Goal: Information Seeking & Learning: Obtain resource

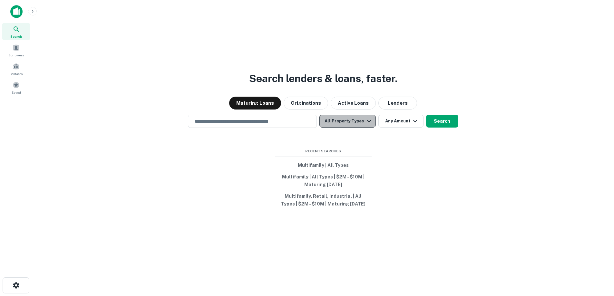
click at [367, 119] on icon "button" at bounding box center [369, 121] width 8 height 8
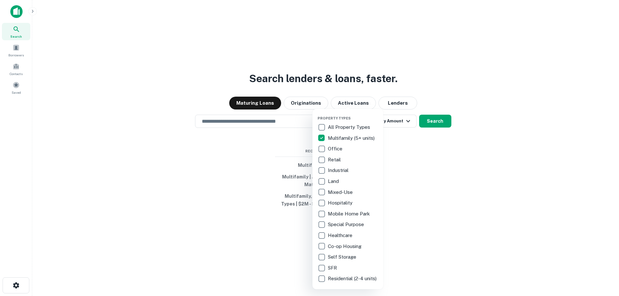
click at [416, 137] on div at bounding box center [309, 148] width 619 height 296
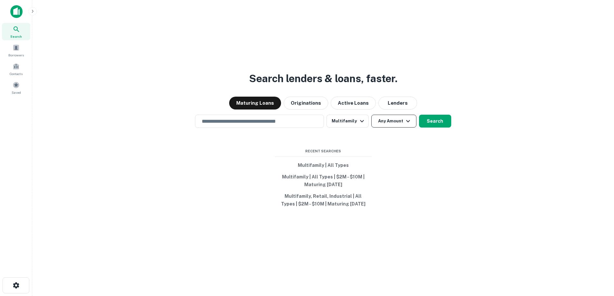
click at [399, 123] on button "Any Amount" at bounding box center [393, 121] width 45 height 13
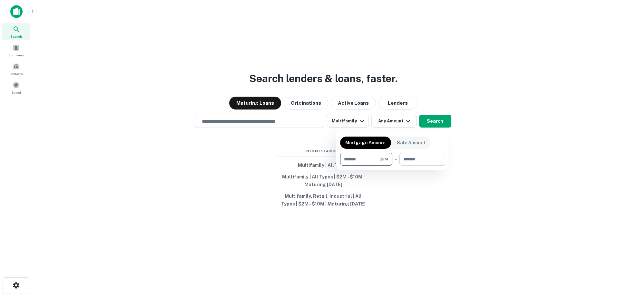
type input "*******"
click at [429, 156] on input "number" at bounding box center [419, 159] width 41 height 13
type input "********"
click at [264, 141] on div at bounding box center [309, 148] width 619 height 296
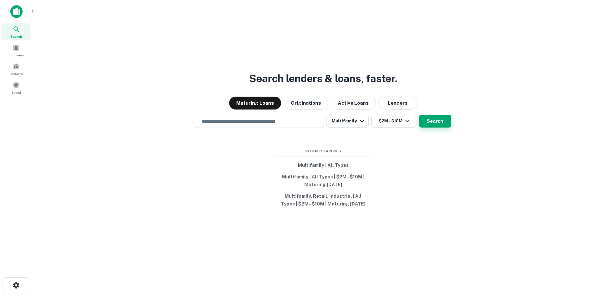
click at [434, 122] on button "Search" at bounding box center [435, 121] width 32 height 13
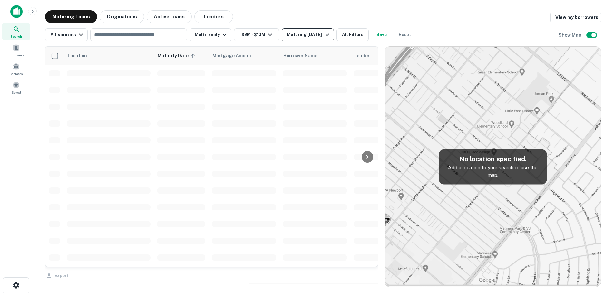
click at [310, 39] on button "Maturing In 1 Year" at bounding box center [308, 34] width 52 height 13
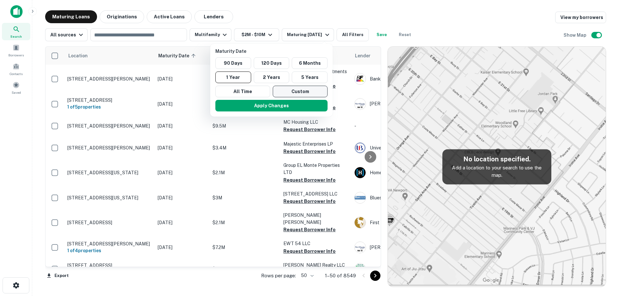
click at [308, 92] on button "Custom" at bounding box center [300, 92] width 55 height 12
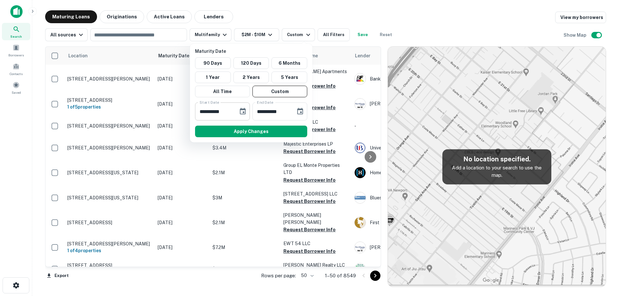
click at [245, 112] on icon "Choose date, selected date is Feb 26, 2025" at bounding box center [243, 111] width 6 height 6
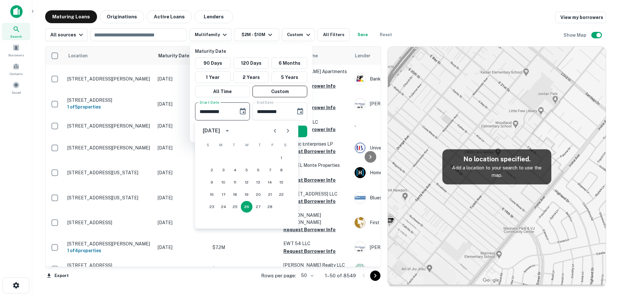
click at [287, 131] on icon "Next month" at bounding box center [288, 131] width 8 height 8
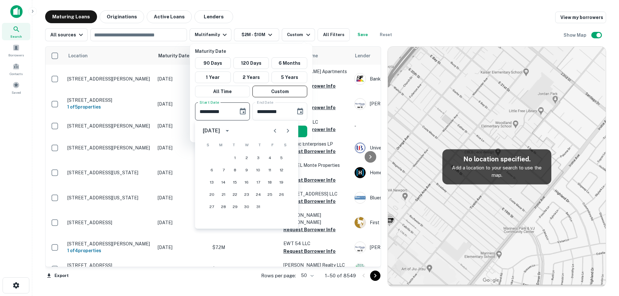
click at [287, 131] on icon "Next month" at bounding box center [288, 131] width 8 height 8
click at [284, 132] on icon "Next month" at bounding box center [288, 131] width 8 height 8
click at [286, 134] on icon "Next month" at bounding box center [288, 131] width 8 height 8
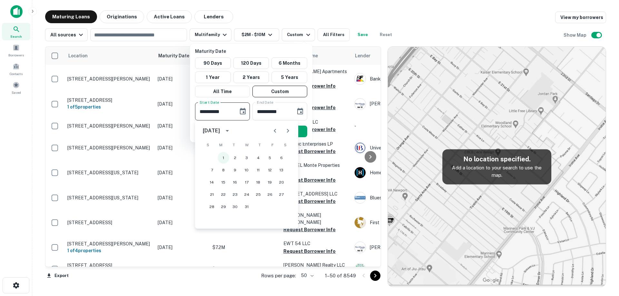
click at [218, 156] on button "1" at bounding box center [224, 158] width 12 height 12
type input "**********"
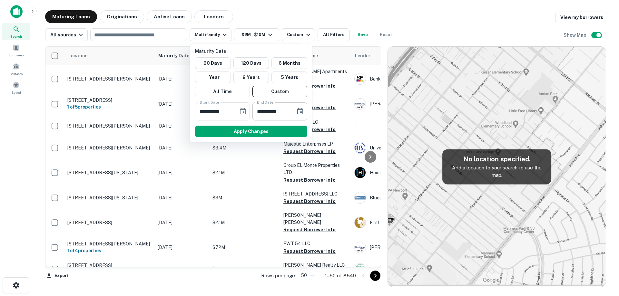
click at [300, 111] on icon "Choose date, selected date is Aug 25, 2025" at bounding box center [300, 112] width 8 height 8
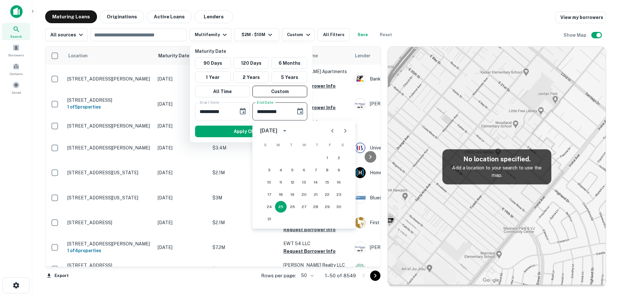
click at [341, 130] on icon "Next month" at bounding box center [345, 131] width 8 height 8
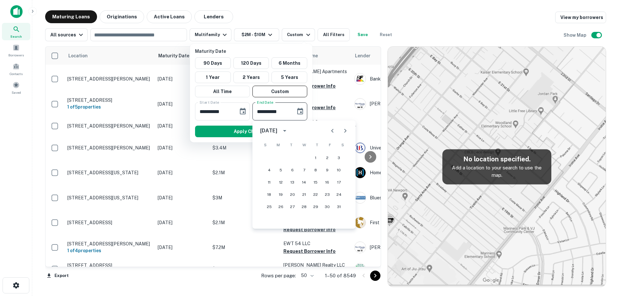
click at [331, 131] on icon "Previous month" at bounding box center [332, 131] width 2 height 4
click at [304, 208] on button "31" at bounding box center [304, 207] width 12 height 12
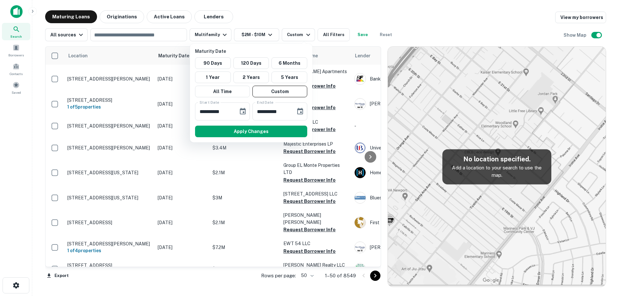
type input "**********"
click at [292, 123] on div "**********" at bounding box center [251, 93] width 122 height 99
click at [292, 129] on button "Apply Changes" at bounding box center [251, 132] width 112 height 12
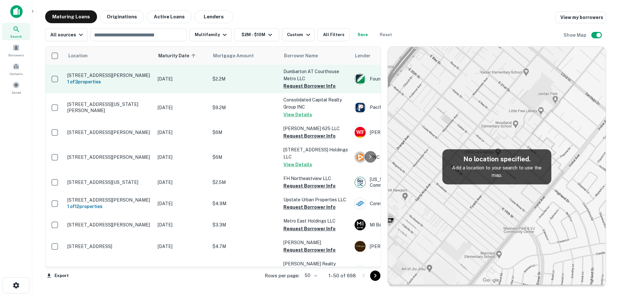
click at [166, 73] on td "Dec 01, 2025" at bounding box center [181, 79] width 55 height 28
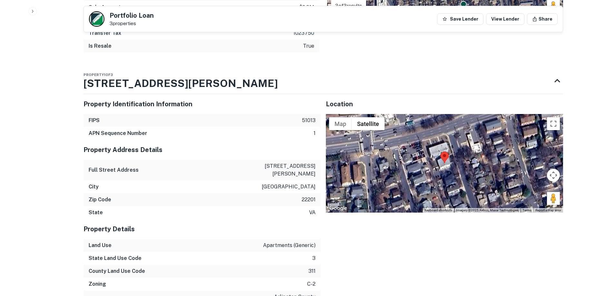
scroll to position [548, 0]
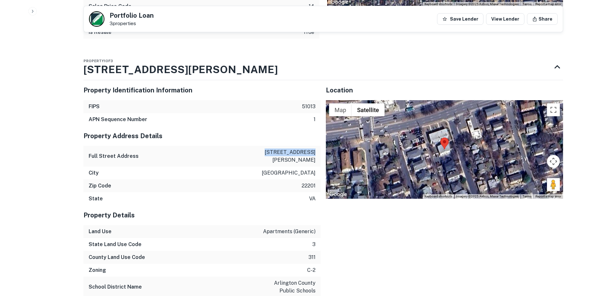
drag, startPoint x: 275, startPoint y: 142, endPoint x: 302, endPoint y: 142, distance: 26.7
click at [316, 146] on div "Full Street Address 1814 n barton st" at bounding box center [201, 156] width 237 height 21
drag, startPoint x: 292, startPoint y: 144, endPoint x: 323, endPoint y: 147, distance: 30.7
click at [324, 146] on div "Location ← Move left → Move right ↑ Move up ↓ Move down + Zoom in - Zoom out Ho…" at bounding box center [442, 290] width 242 height 431
click at [280, 149] on p "1814 n barton st" at bounding box center [286, 156] width 58 height 15
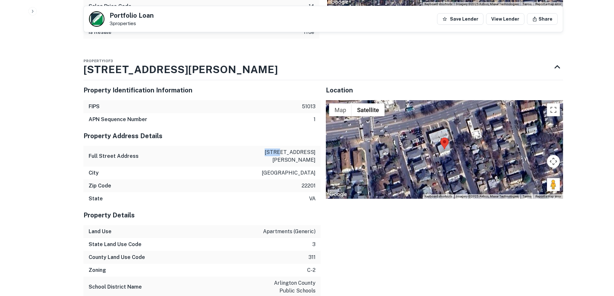
click at [280, 149] on p "1814 n barton st" at bounding box center [286, 156] width 58 height 15
copy p "1814 n barton st"
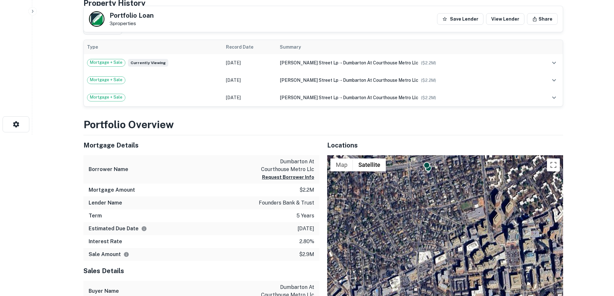
scroll to position [0, 0]
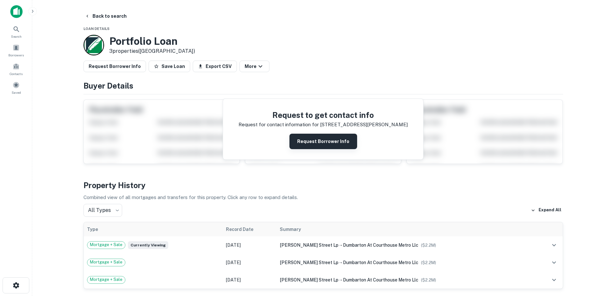
click at [340, 145] on button "Request Borrower Info" at bounding box center [323, 141] width 68 height 15
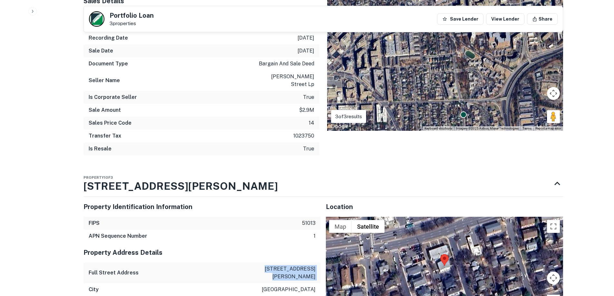
scroll to position [548, 0]
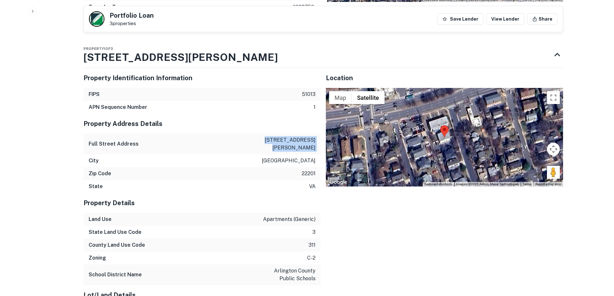
copy p "1814 n barton st"
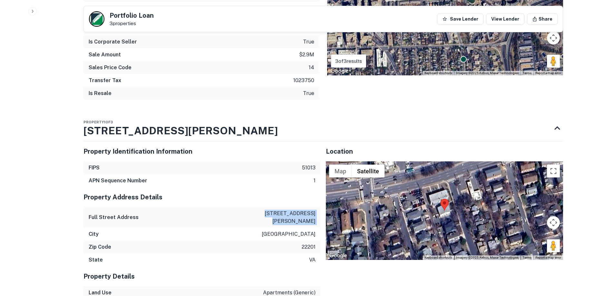
scroll to position [621, 0]
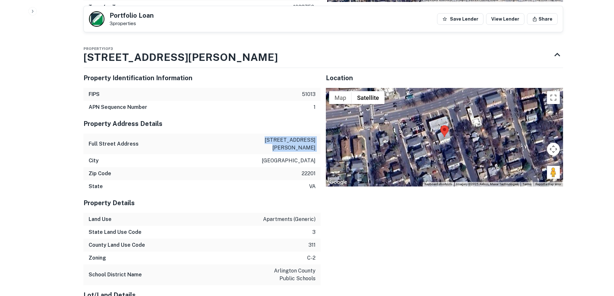
click at [278, 136] on p "1814 n barton st" at bounding box center [286, 143] width 58 height 15
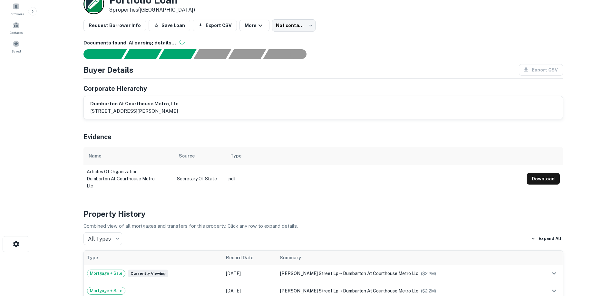
scroll to position [0, 0]
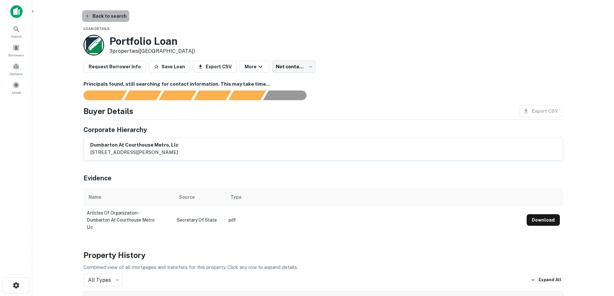
click at [110, 15] on button "Back to search" at bounding box center [105, 16] width 47 height 12
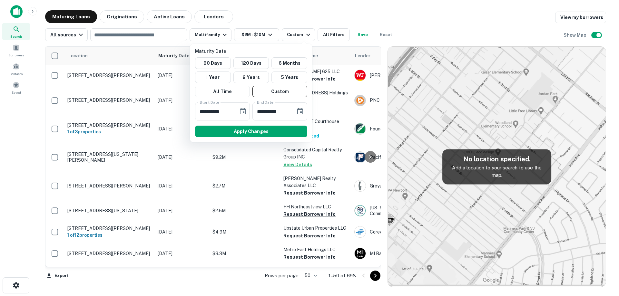
click at [296, 22] on div at bounding box center [309, 148] width 619 height 296
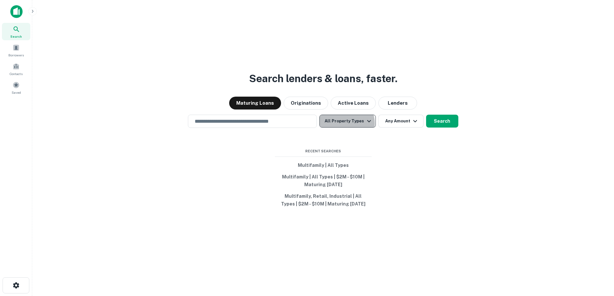
click at [347, 123] on button "All Property Types" at bounding box center [347, 121] width 56 height 13
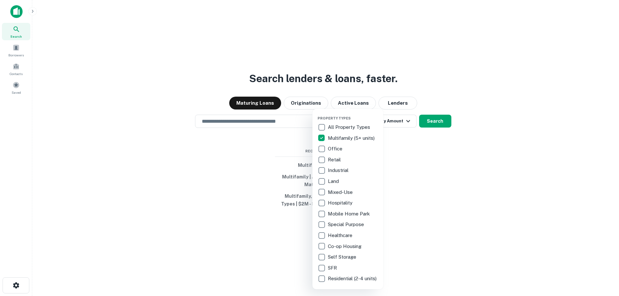
click at [390, 122] on div at bounding box center [309, 148] width 619 height 296
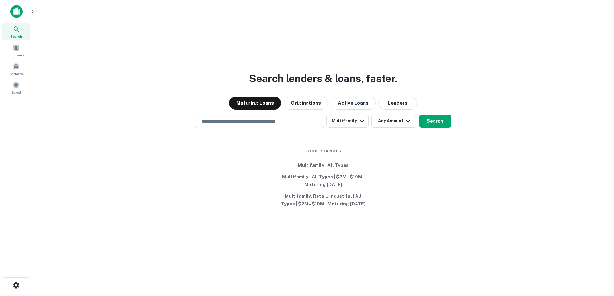
click at [394, 122] on div "Property Types All Property Types Multifamily (5+ units) Office Retail Industri…" at bounding box center [307, 148] width 614 height 296
click at [397, 120] on button "Any Amount" at bounding box center [393, 121] width 45 height 13
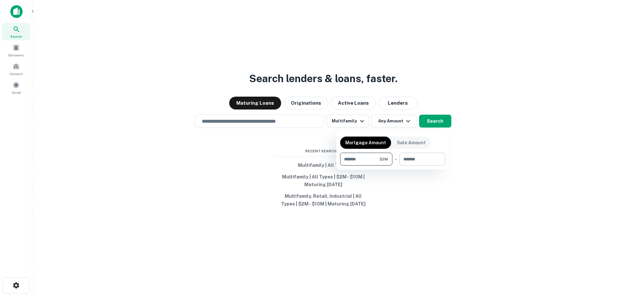
type input "*******"
click at [418, 157] on input "number" at bounding box center [419, 159] width 41 height 13
type input "********"
click at [430, 122] on div at bounding box center [309, 148] width 619 height 296
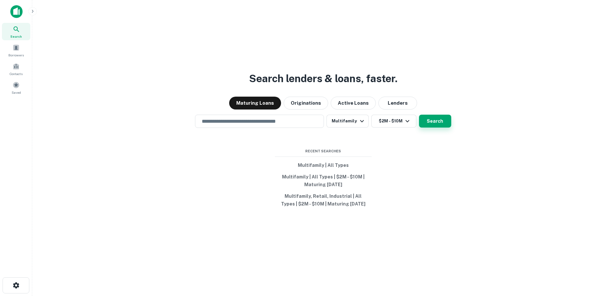
click at [419, 123] on button "Search" at bounding box center [435, 121] width 32 height 13
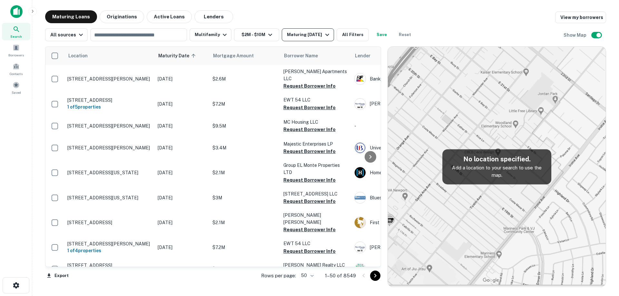
click at [317, 38] on div "Maturing In 1 Year" at bounding box center [309, 35] width 44 height 8
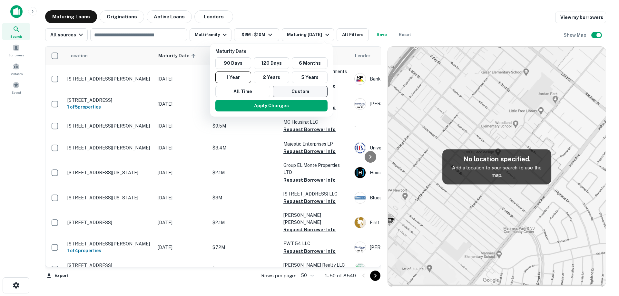
click at [306, 95] on button "Custom" at bounding box center [300, 92] width 55 height 12
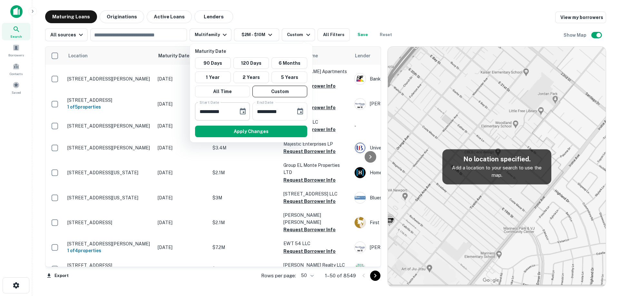
click at [246, 111] on icon "Choose date, selected date is Feb 26, 2025" at bounding box center [243, 112] width 8 height 8
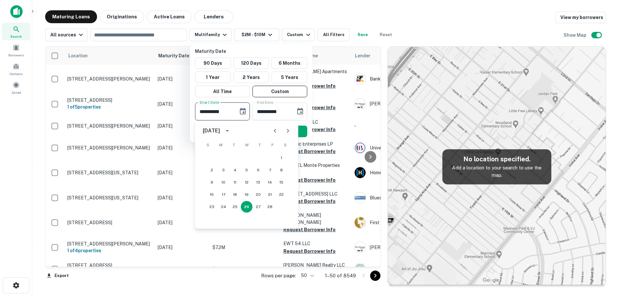
click at [290, 130] on icon "Next month" at bounding box center [288, 131] width 8 height 8
click at [290, 129] on icon "Next month" at bounding box center [288, 131] width 8 height 8
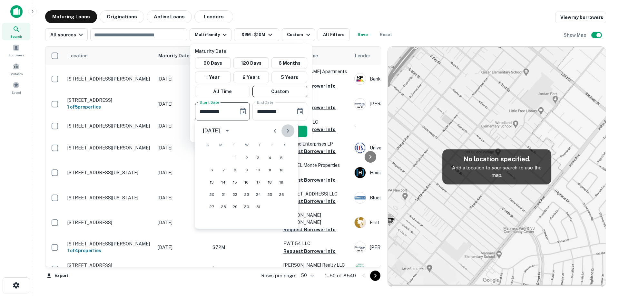
click at [290, 129] on icon "Next month" at bounding box center [288, 131] width 8 height 8
click at [272, 134] on icon "Previous month" at bounding box center [275, 131] width 8 height 8
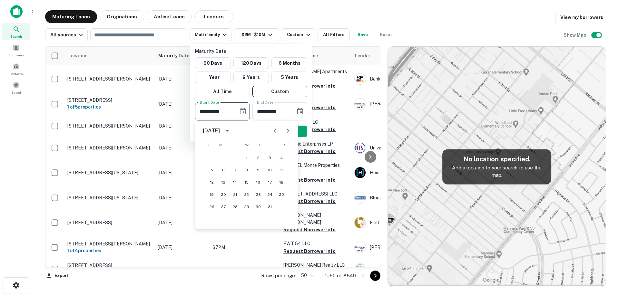
click at [289, 133] on icon "Next month" at bounding box center [288, 131] width 8 height 8
click at [219, 158] on button "1" at bounding box center [224, 158] width 12 height 12
type input "**********"
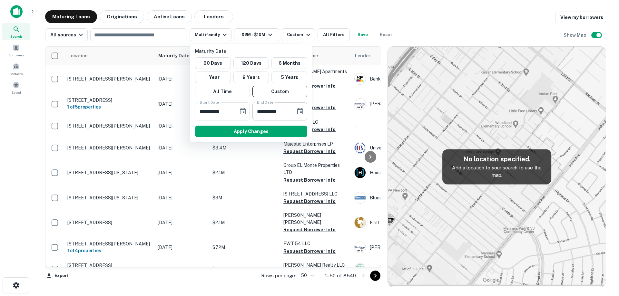
click at [304, 113] on button "Choose date, selected date is Aug 25, 2025" at bounding box center [300, 111] width 13 height 13
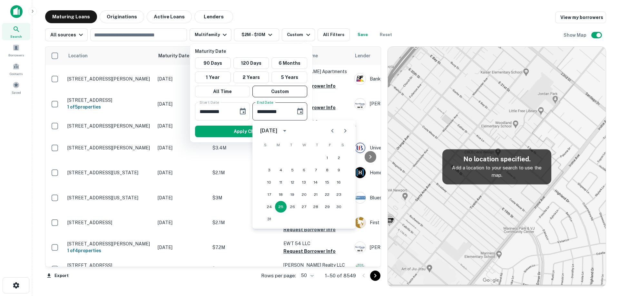
click at [346, 132] on icon "Next month" at bounding box center [345, 131] width 8 height 8
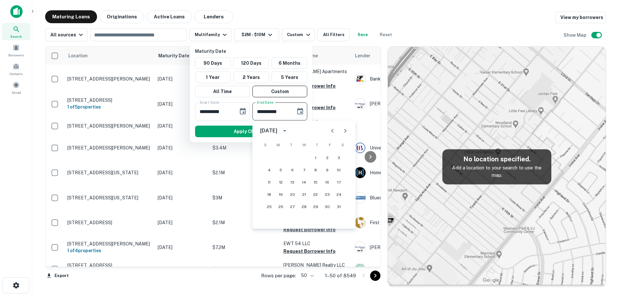
click at [330, 132] on icon "Previous month" at bounding box center [332, 131] width 8 height 8
click at [302, 208] on button "31" at bounding box center [304, 207] width 12 height 12
type input "**********"
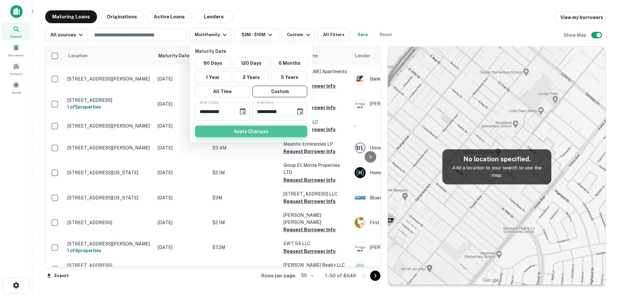
click at [276, 130] on button "Apply Changes" at bounding box center [251, 132] width 112 height 12
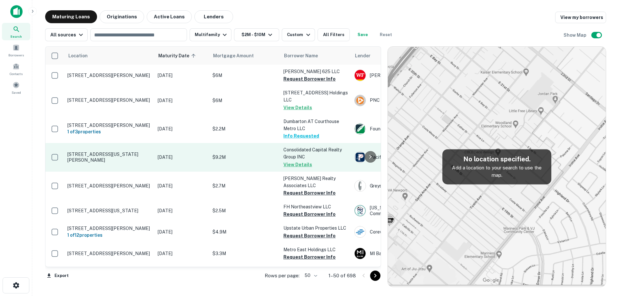
click at [153, 153] on td "204 Washington Ave Santa Monica, CA90403" at bounding box center [109, 157] width 90 height 28
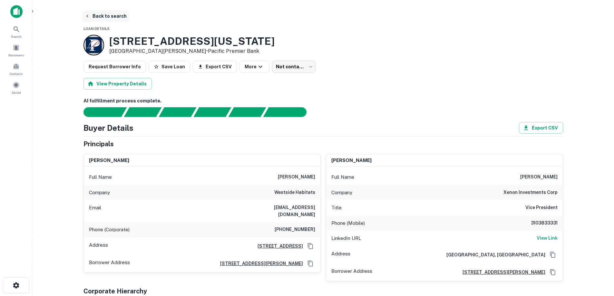
click at [101, 17] on button "Back to search" at bounding box center [105, 16] width 47 height 12
drag, startPoint x: 239, startPoint y: 151, endPoint x: 202, endPoint y: 153, distance: 37.1
drag, startPoint x: 202, startPoint y: 153, endPoint x: 60, endPoint y: 8, distance: 202.8
click at [59, 6] on main "Back to search Loan Details 204 Washington Ave Santa Monica, CA90403 • Pacific …" at bounding box center [323, 148] width 582 height 296
click at [100, 15] on button "Back to search" at bounding box center [105, 16] width 47 height 12
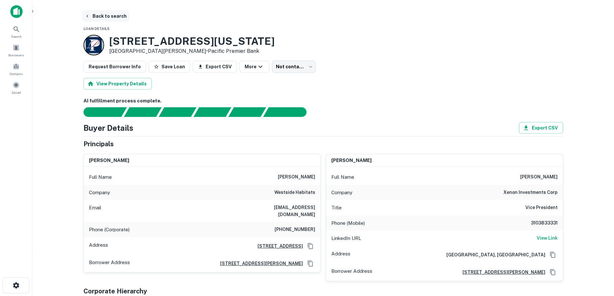
click at [101, 15] on button "Back to search" at bounding box center [105, 16] width 47 height 12
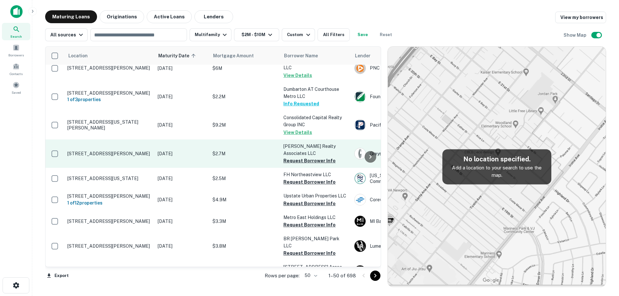
click at [157, 150] on td "[DATE]" at bounding box center [181, 154] width 55 height 28
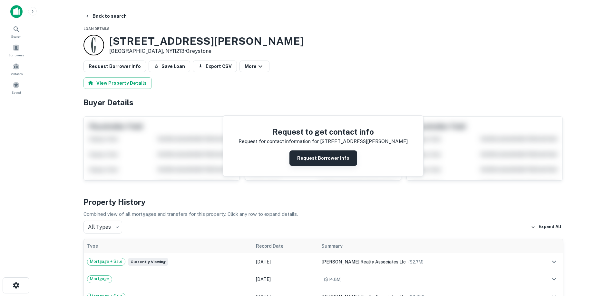
click at [327, 161] on button "Request Borrower Info" at bounding box center [323, 157] width 68 height 15
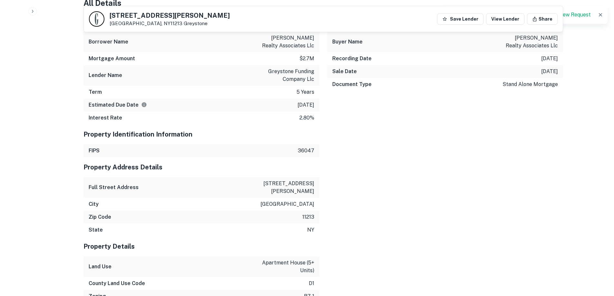
scroll to position [548, 0]
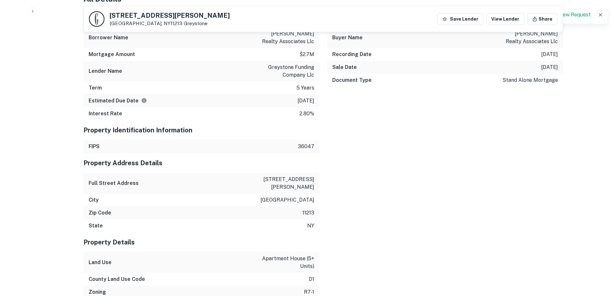
click at [301, 182] on p "947 montgomery st" at bounding box center [285, 183] width 58 height 15
copy p "947 montgomery st"
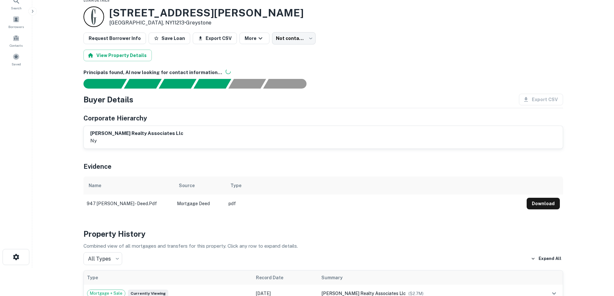
scroll to position [0, 0]
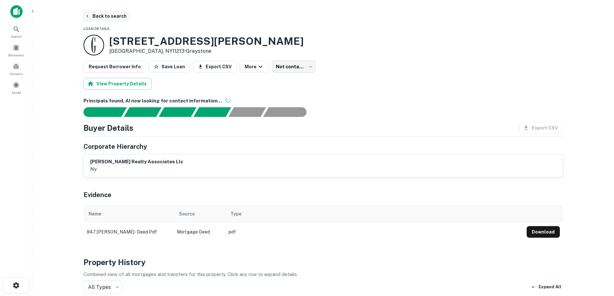
click at [109, 17] on button "Back to search" at bounding box center [105, 16] width 47 height 12
click at [166, 40] on h3 "947 Montgomery St" at bounding box center [206, 41] width 194 height 12
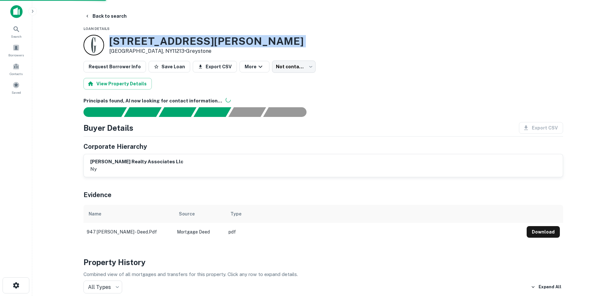
click at [166, 40] on h3 "947 Montgomery St" at bounding box center [206, 41] width 194 height 12
click at [165, 41] on h3 "947 Montgomery St" at bounding box center [206, 41] width 194 height 12
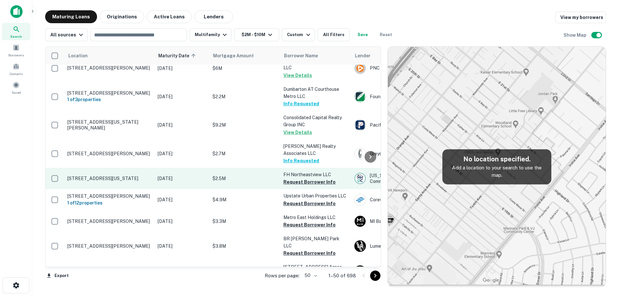
click at [128, 176] on p "[STREET_ADDRESS][US_STATE]" at bounding box center [109, 179] width 84 height 6
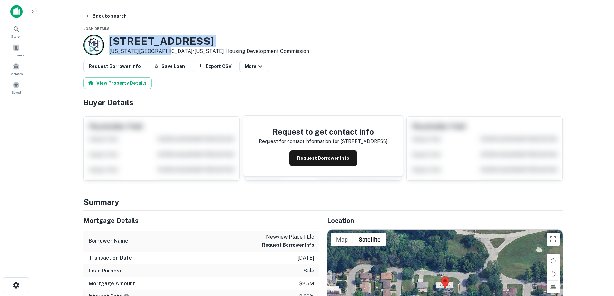
drag, startPoint x: 104, startPoint y: 40, endPoint x: 163, endPoint y: 52, distance: 60.0
click at [163, 52] on div "104 Brooklyn Ave Kansas City, MO64124 • Missouri Housing Development Commission" at bounding box center [196, 45] width 226 height 21
click at [169, 39] on h3 "104 Brooklyn Ave" at bounding box center [209, 41] width 200 height 12
drag, startPoint x: 107, startPoint y: 41, endPoint x: 162, endPoint y: 52, distance: 56.8
click at [162, 52] on div "104 Brooklyn Ave Kansas City, MO64124 • Missouri Housing Development Commission" at bounding box center [196, 45] width 226 height 21
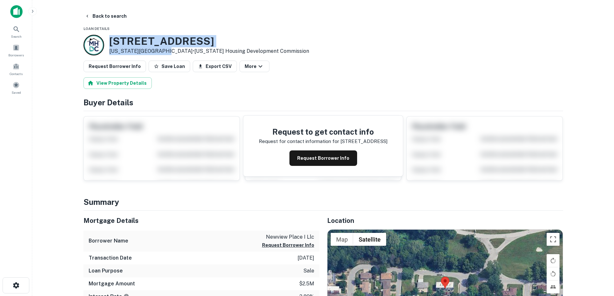
click at [153, 50] on p "Kansas City, MO64124 • Missouri Housing Development Commission" at bounding box center [209, 51] width 200 height 8
drag, startPoint x: 162, startPoint y: 51, endPoint x: 105, endPoint y: 41, distance: 58.6
click at [105, 41] on div "104 Brooklyn Ave Kansas City, MO64124 • Missouri Housing Development Commission" at bounding box center [196, 45] width 226 height 21
click at [116, 40] on h3 "104 Brooklyn Ave" at bounding box center [209, 41] width 200 height 12
drag, startPoint x: 110, startPoint y: 40, endPoint x: 164, endPoint y: 53, distance: 55.0
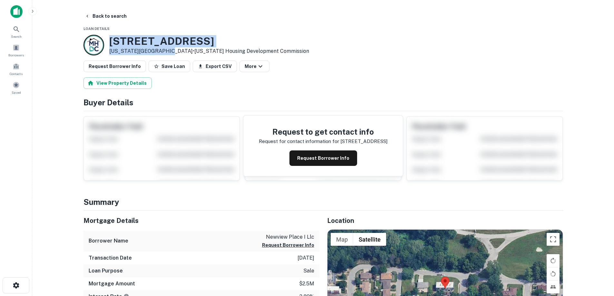
click at [164, 53] on div "104 Brooklyn Ave Kansas City, MO64124 • Missouri Housing Development Commission" at bounding box center [209, 45] width 200 height 20
click at [162, 52] on p "Kansas City, MO64124 • Missouri Housing Development Commission" at bounding box center [209, 51] width 200 height 8
drag, startPoint x: 163, startPoint y: 51, endPoint x: 114, endPoint y: 39, distance: 49.8
click at [115, 39] on div "104 Brooklyn Ave Kansas City, MO64124 • Missouri Housing Development Commission" at bounding box center [209, 45] width 200 height 20
click at [113, 38] on h3 "104 Brooklyn Ave" at bounding box center [209, 41] width 200 height 12
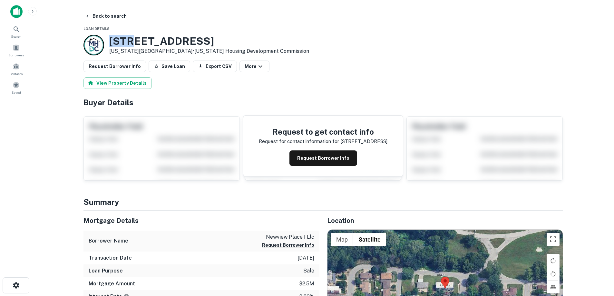
click at [113, 38] on h3 "104 Brooklyn Ave" at bounding box center [209, 41] width 200 height 12
click at [149, 41] on h3 "104 Brooklyn Ave" at bounding box center [209, 41] width 200 height 12
click at [145, 48] on p "Kansas City, MO64124 • Missouri Housing Development Commission" at bounding box center [209, 51] width 200 height 8
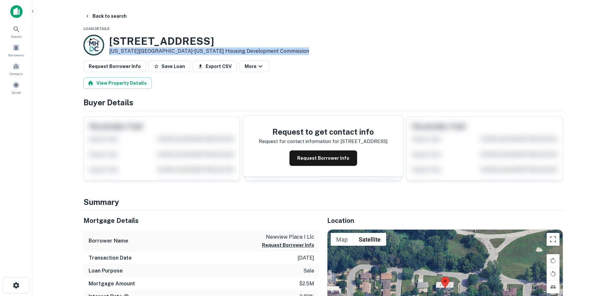
click at [145, 48] on p "Kansas City, MO64124 • Missouri Housing Development Commission" at bounding box center [209, 51] width 200 height 8
click at [133, 43] on h3 "104 Brooklyn Ave" at bounding box center [209, 41] width 200 height 12
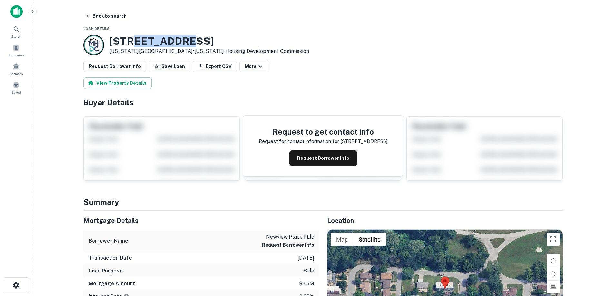
click at [133, 43] on h3 "104 Brooklyn Ave" at bounding box center [209, 41] width 200 height 12
click at [130, 54] on p "Kansas City, MO64124 • Missouri Housing Development Commission" at bounding box center [209, 51] width 200 height 8
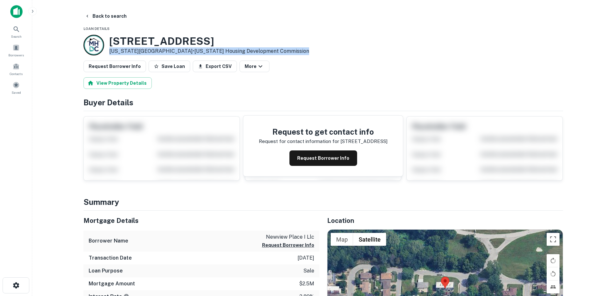
click at [130, 54] on p "Kansas City, MO64124 • Missouri Housing Development Commission" at bounding box center [209, 51] width 200 height 8
click at [131, 45] on h3 "104 Brooklyn Ave" at bounding box center [209, 41] width 200 height 12
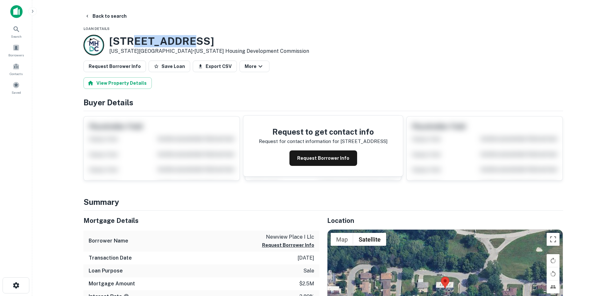
click at [131, 45] on h3 "104 Brooklyn Ave" at bounding box center [209, 41] width 200 height 12
click at [131, 48] on p "Kansas City, MO64124 • Missouri Housing Development Commission" at bounding box center [209, 51] width 200 height 8
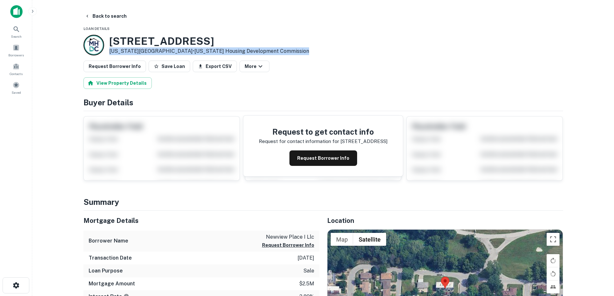
click at [131, 48] on p "Kansas City, MO64124 • Missouri Housing Development Commission" at bounding box center [209, 51] width 200 height 8
click at [134, 43] on h3 "104 Brooklyn Ave" at bounding box center [209, 41] width 200 height 12
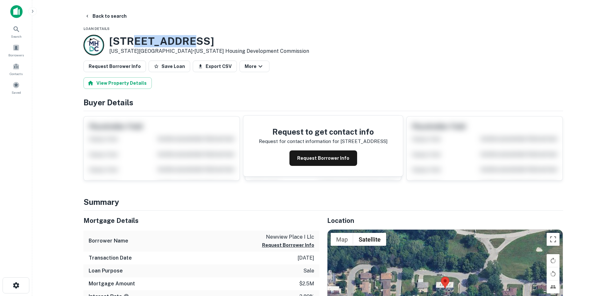
click at [134, 43] on h3 "104 Brooklyn Ave" at bounding box center [209, 41] width 200 height 12
click at [127, 42] on h3 "104 Brooklyn Ave" at bounding box center [209, 41] width 200 height 12
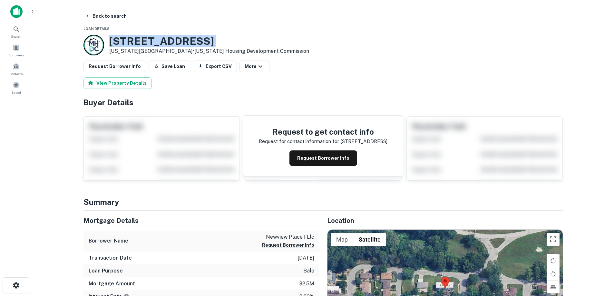
click at [131, 41] on h3 "104 Brooklyn Ave" at bounding box center [209, 41] width 200 height 12
click at [157, 45] on h3 "104 Brooklyn Ave" at bounding box center [209, 41] width 200 height 12
click at [155, 48] on p "Kansas City, MO64124 • Missouri Housing Development Commission" at bounding box center [209, 51] width 200 height 8
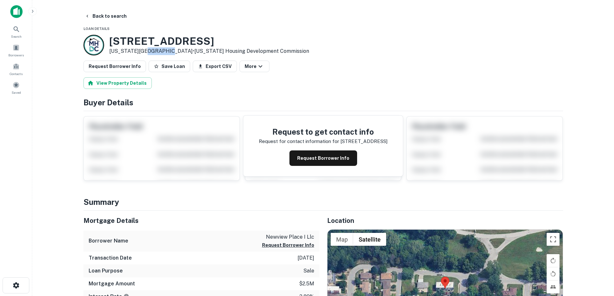
click at [155, 48] on p "Kansas City, MO64124 • Missouri Housing Development Commission" at bounding box center [209, 51] width 200 height 8
drag, startPoint x: 149, startPoint y: 45, endPoint x: 128, endPoint y: 38, distance: 21.6
click at [128, 38] on h3 "104 Brooklyn Ave" at bounding box center [209, 41] width 200 height 12
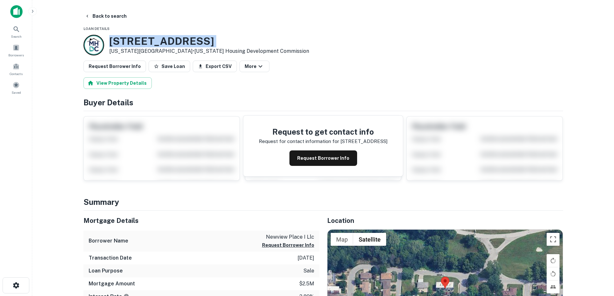
click at [128, 38] on h3 "104 Brooklyn Ave" at bounding box center [209, 41] width 200 height 12
click at [122, 50] on p "Kansas City, MO64124 • Missouri Housing Development Commission" at bounding box center [209, 51] width 200 height 8
click at [123, 50] on p "Kansas City, MO64124 • Missouri Housing Development Commission" at bounding box center [209, 51] width 200 height 8
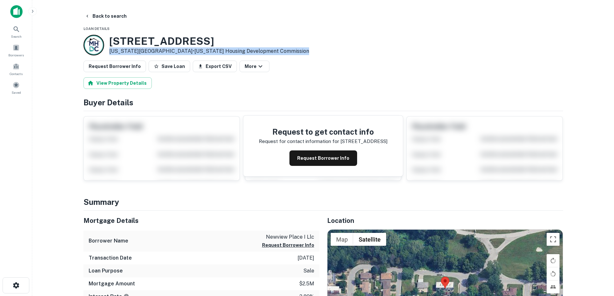
click at [123, 50] on p "Kansas City, MO64124 • Missouri Housing Development Commission" at bounding box center [209, 51] width 200 height 8
click at [132, 40] on h3 "104 Brooklyn Ave" at bounding box center [209, 41] width 200 height 12
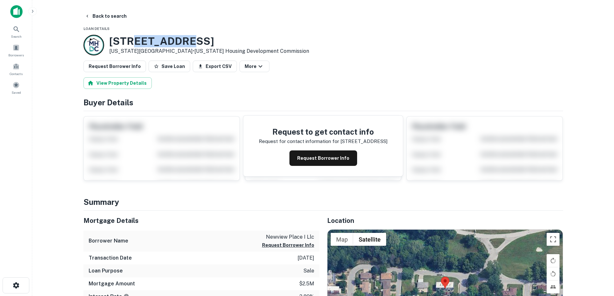
click at [132, 40] on h3 "104 Brooklyn Ave" at bounding box center [209, 41] width 200 height 12
click at [138, 50] on p "Kansas City, MO64124 • Missouri Housing Development Commission" at bounding box center [209, 51] width 200 height 8
click at [147, 51] on p "Kansas City, MO64124 • Missouri Housing Development Commission" at bounding box center [209, 51] width 200 height 8
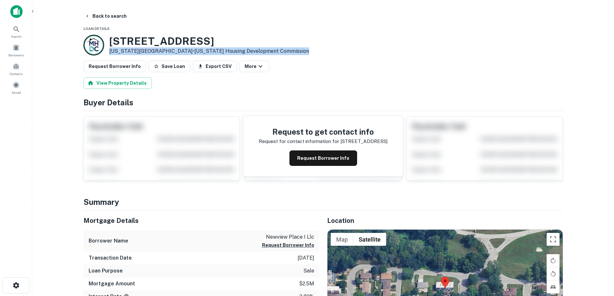
click at [147, 51] on p "Kansas City, MO64124 • Missouri Housing Development Commission" at bounding box center [209, 51] width 200 height 8
click at [147, 44] on h3 "104 Brooklyn Ave" at bounding box center [209, 41] width 200 height 12
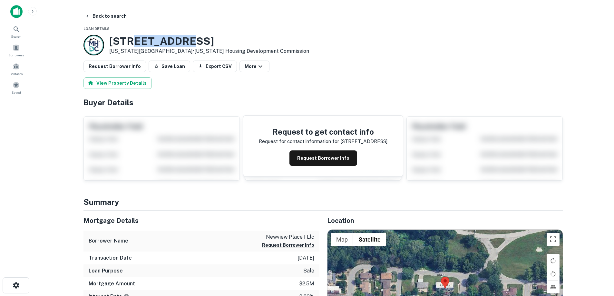
click at [147, 44] on h3 "104 Brooklyn Ave" at bounding box center [209, 41] width 200 height 12
click at [142, 52] on p "Kansas City, MO64124 • Missouri Housing Development Commission" at bounding box center [209, 51] width 200 height 8
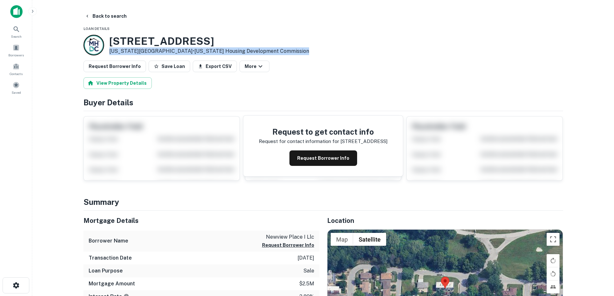
click at [142, 52] on p "Kansas City, MO64124 • Missouri Housing Development Commission" at bounding box center [209, 51] width 200 height 8
click at [146, 41] on h3 "104 Brooklyn Ave" at bounding box center [209, 41] width 200 height 12
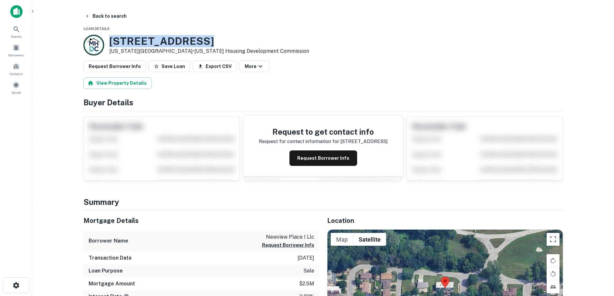
drag, startPoint x: 109, startPoint y: 43, endPoint x: 198, endPoint y: 46, distance: 89.0
click at [198, 46] on h3 "104 Brooklyn Ave" at bounding box center [209, 41] width 200 height 12
click at [171, 43] on h3 "104 Brooklyn Ave" at bounding box center [209, 41] width 200 height 12
drag, startPoint x: 162, startPoint y: 52, endPoint x: 113, endPoint y: 51, distance: 49.6
click at [113, 51] on p "Kansas City, MO64124 • Missouri Housing Development Commission" at bounding box center [209, 51] width 200 height 8
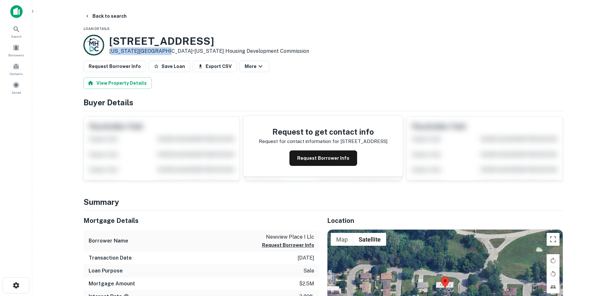
click at [111, 51] on p "Kansas City, MO64124 • Missouri Housing Development Commission" at bounding box center [209, 51] width 200 height 8
click at [117, 50] on p "Kansas City, MO64124 • Missouri Housing Development Commission" at bounding box center [209, 51] width 200 height 8
click at [133, 50] on p "Kansas City, MO64124 • Missouri Housing Development Commission" at bounding box center [209, 51] width 200 height 8
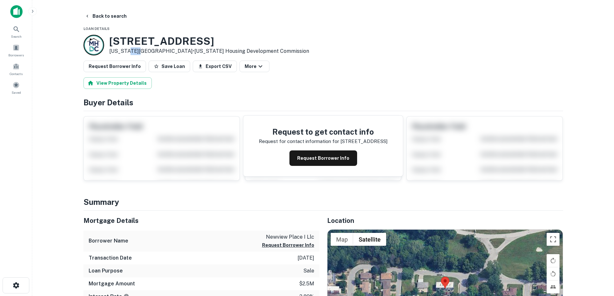
click at [133, 50] on p "Kansas City, MO64124 • Missouri Housing Development Commission" at bounding box center [209, 51] width 200 height 8
click at [145, 50] on p "Kansas City, MO64124 • Missouri Housing Development Commission" at bounding box center [209, 51] width 200 height 8
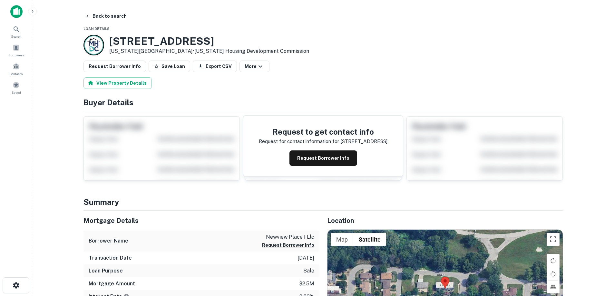
click at [146, 50] on p "Kansas City, MO64124 • Missouri Housing Development Commission" at bounding box center [209, 51] width 200 height 8
click at [131, 50] on p "Kansas City, MO64124 • Missouri Housing Development Commission" at bounding box center [209, 51] width 200 height 8
click at [141, 43] on h3 "104 Brooklyn Ave" at bounding box center [209, 41] width 200 height 12
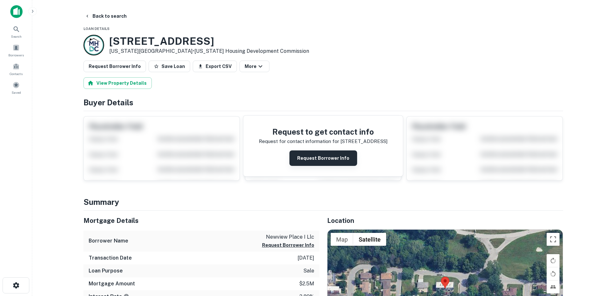
click at [325, 159] on button "Request Borrower Info" at bounding box center [323, 157] width 68 height 15
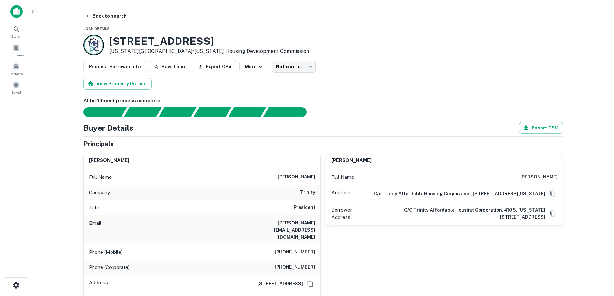
scroll to position [32, 0]
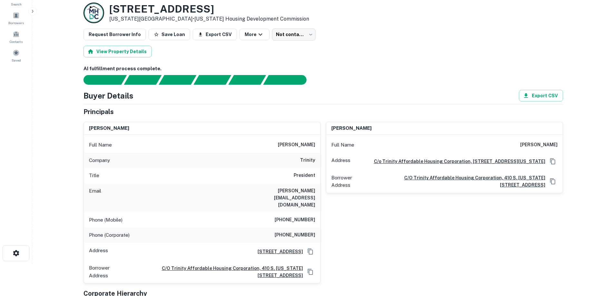
click at [295, 140] on div "Full Name phillip guistolise" at bounding box center [202, 144] width 237 height 15
click at [295, 141] on h6 "phillip guistolise" at bounding box center [296, 145] width 37 height 8
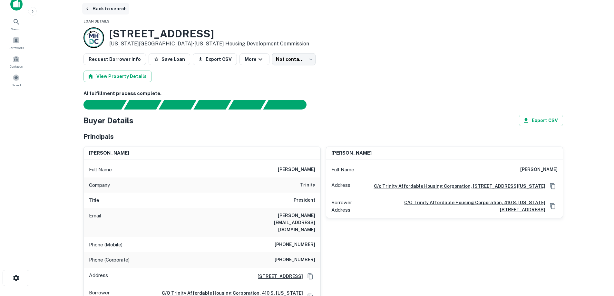
scroll to position [0, 0]
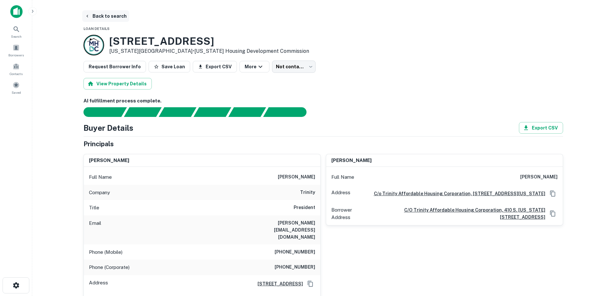
click at [114, 12] on button "Back to search" at bounding box center [105, 16] width 47 height 12
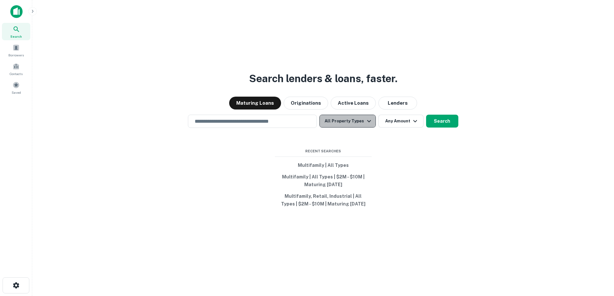
click at [369, 123] on icon "button" at bounding box center [369, 121] width 8 height 8
click at [340, 121] on button "All Property Types" at bounding box center [347, 121] width 56 height 13
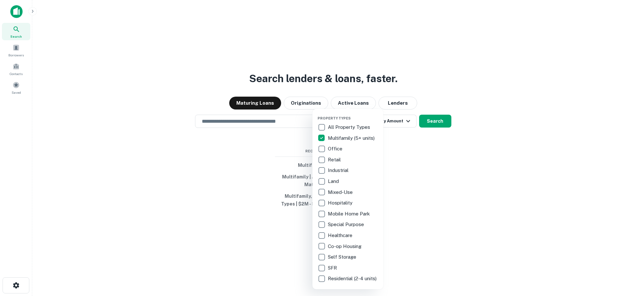
click at [387, 128] on div at bounding box center [309, 148] width 619 height 296
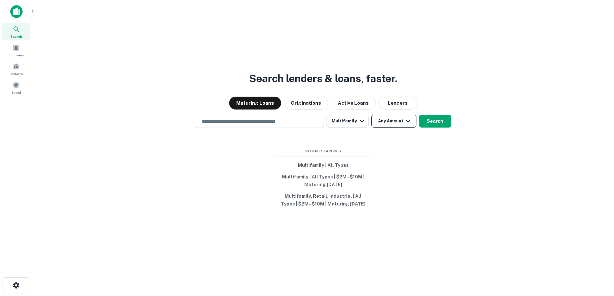
click at [399, 124] on button "Any Amount" at bounding box center [393, 121] width 45 height 13
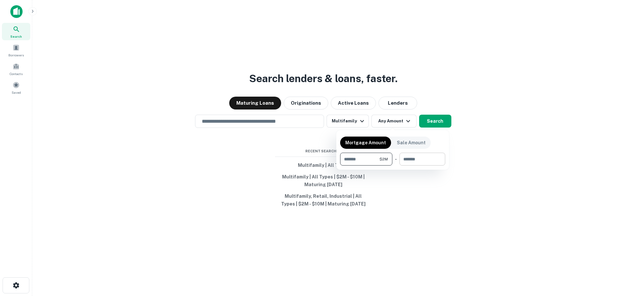
type input "*******"
click at [430, 158] on input "number" at bounding box center [419, 159] width 41 height 13
type input "********"
click at [425, 126] on div at bounding box center [309, 148] width 619 height 296
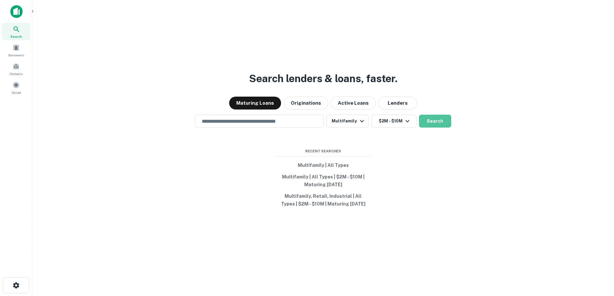
click at [426, 126] on button "Search" at bounding box center [435, 121] width 32 height 13
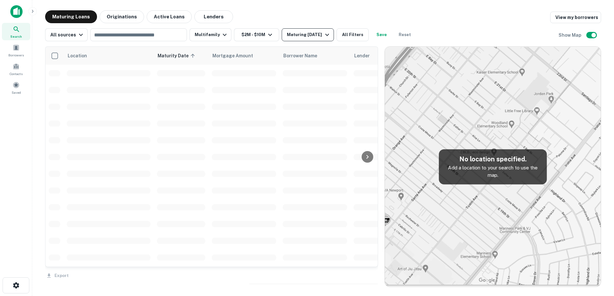
click at [311, 34] on div "Maturing In 1 Year" at bounding box center [309, 35] width 44 height 8
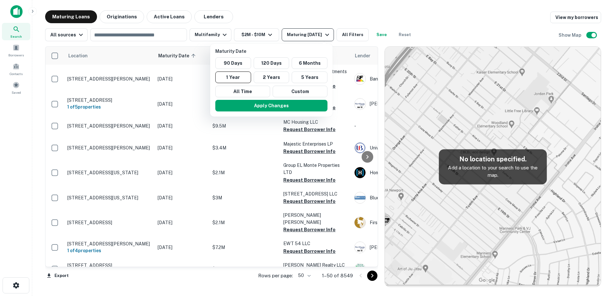
click at [320, 34] on div at bounding box center [307, 148] width 614 height 296
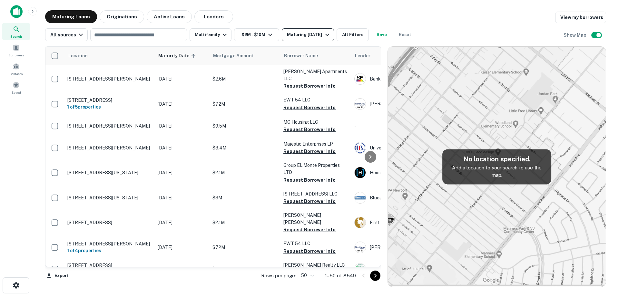
click at [314, 36] on div "Maturing In 1 Year" at bounding box center [309, 35] width 44 height 8
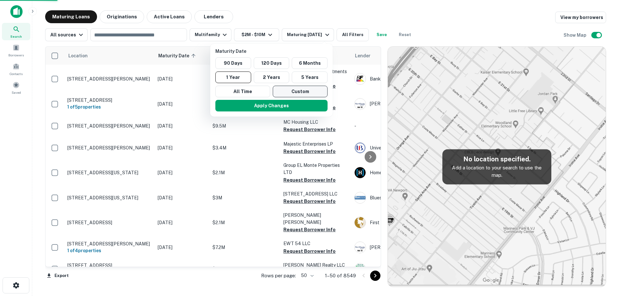
click at [306, 89] on button "Custom" at bounding box center [300, 92] width 55 height 12
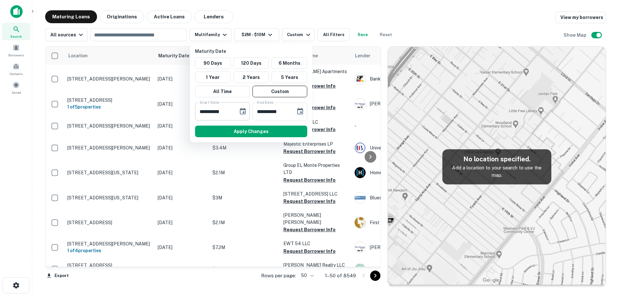
click at [246, 112] on icon "Choose date, selected date is Feb 26, 2025" at bounding box center [243, 112] width 8 height 8
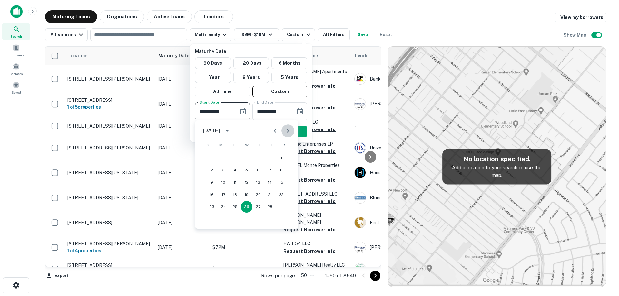
click at [286, 130] on icon "Next month" at bounding box center [288, 131] width 8 height 8
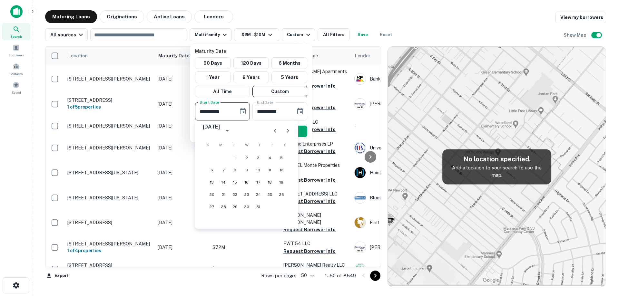
click at [286, 130] on icon "Next month" at bounding box center [288, 131] width 8 height 8
click at [286, 131] on icon "Next month" at bounding box center [288, 131] width 8 height 8
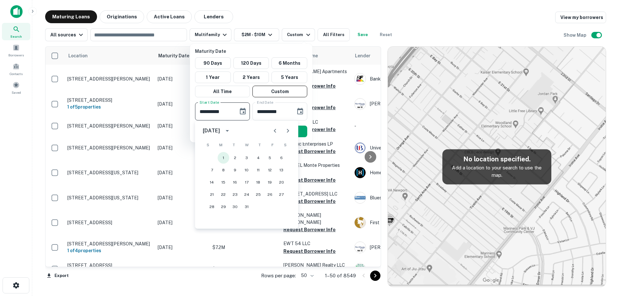
click at [224, 157] on button "1" at bounding box center [224, 158] width 12 height 12
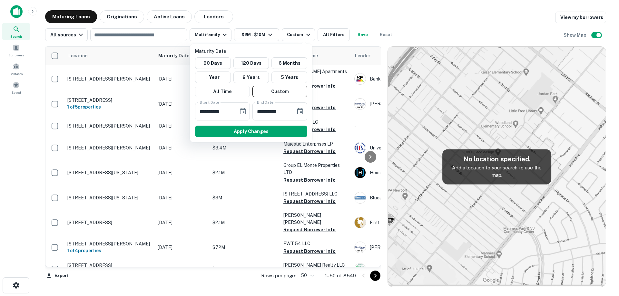
type input "**********"
click at [301, 114] on icon "Choose date, selected date is Aug 25, 2025" at bounding box center [300, 111] width 6 height 6
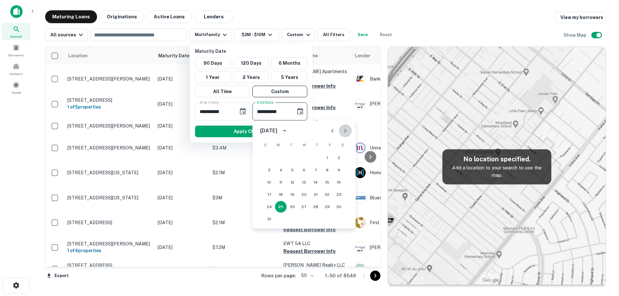
click at [341, 133] on button "Next month" at bounding box center [345, 130] width 13 height 13
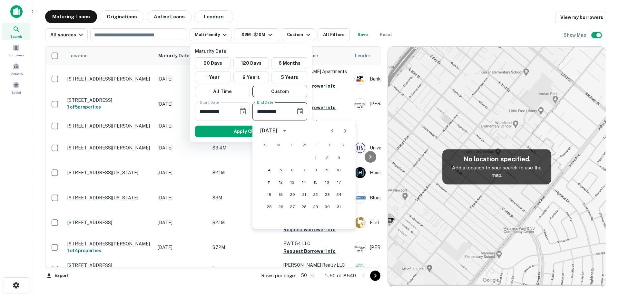
click at [341, 133] on button "Next month" at bounding box center [345, 130] width 13 height 13
click at [335, 129] on icon "Previous month" at bounding box center [332, 131] width 8 height 8
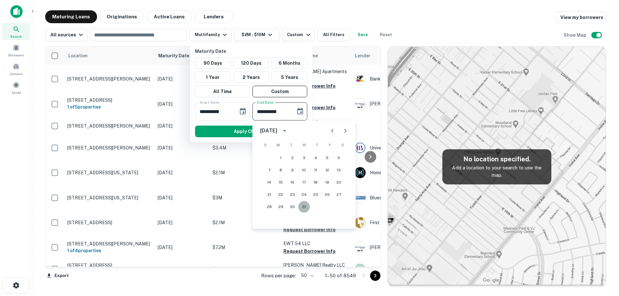
click at [302, 208] on button "31" at bounding box center [304, 207] width 12 height 12
type input "**********"
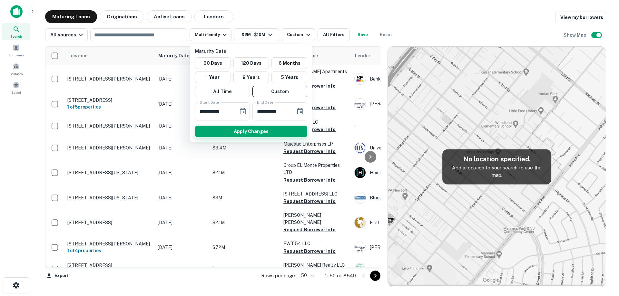
click at [264, 131] on button "Apply Changes" at bounding box center [251, 132] width 112 height 12
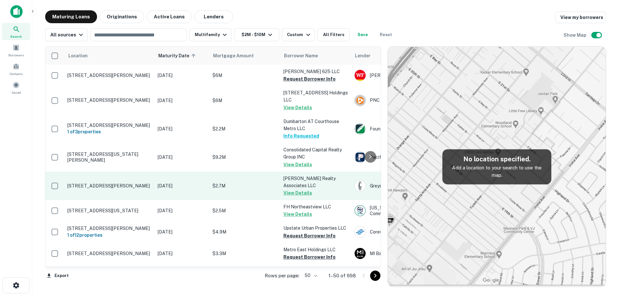
scroll to position [32, 0]
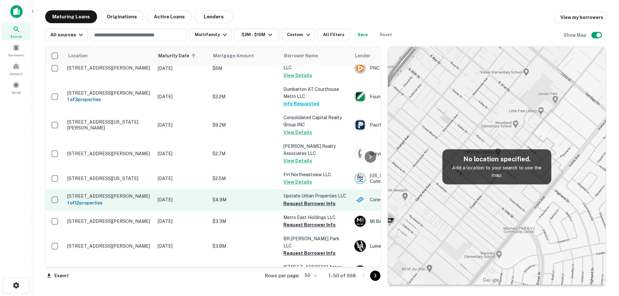
click at [177, 202] on p "Dec 01, 2025" at bounding box center [182, 199] width 48 height 7
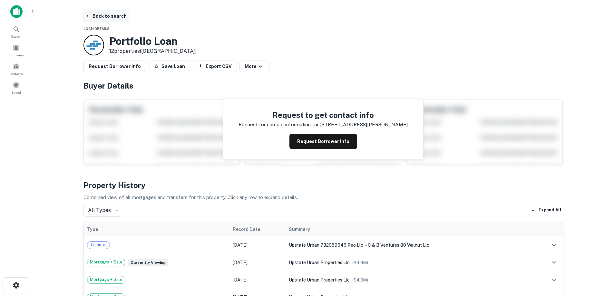
click at [121, 15] on button "Back to search" at bounding box center [105, 16] width 47 height 12
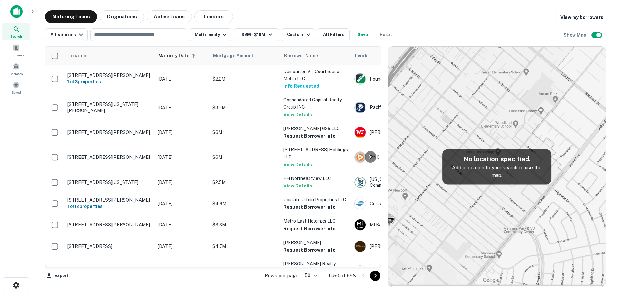
scroll to position [32, 0]
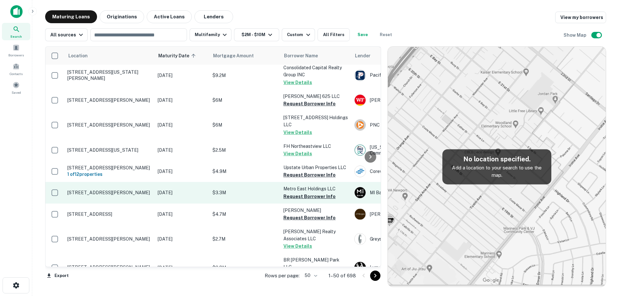
click at [140, 193] on p "14374 E 9 Mile Rd Warren, MI48089" at bounding box center [109, 193] width 84 height 6
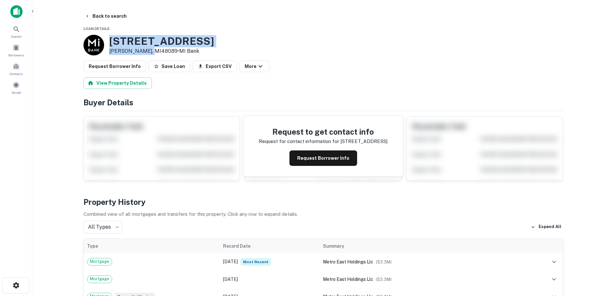
drag, startPoint x: 111, startPoint y: 40, endPoint x: 151, endPoint y: 52, distance: 42.0
click at [151, 52] on div "14374 E 9 MILE RD Warren, MI48089 • MI Bank" at bounding box center [161, 45] width 105 height 20
copy div "14374 E 9 MILE RD Warren, MI48089"
click at [99, 19] on button "Back to search" at bounding box center [105, 16] width 47 height 12
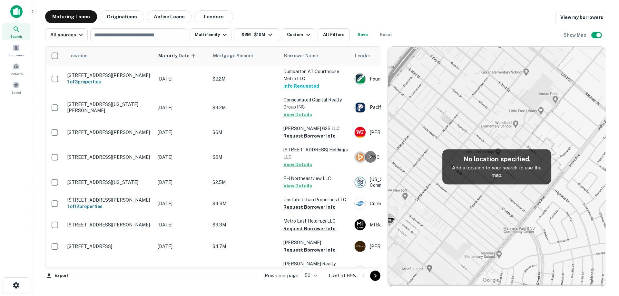
scroll to position [32, 0]
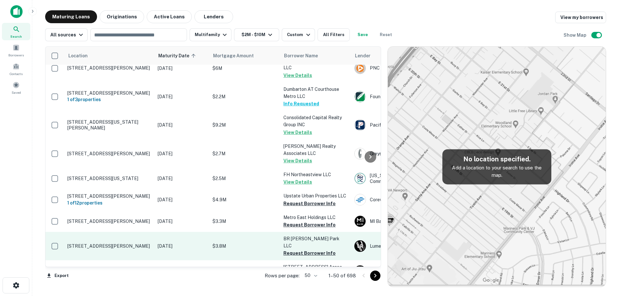
click at [113, 234] on td "1001 Carrington Park Cir Morrisville, NC27560" at bounding box center [109, 246] width 90 height 28
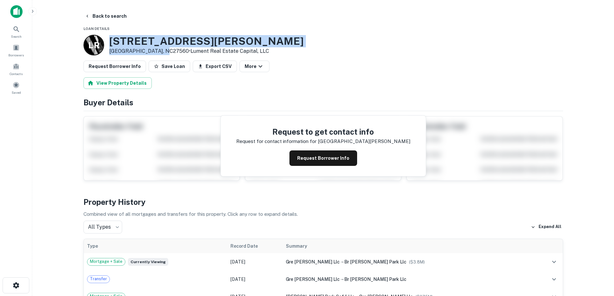
drag, startPoint x: 109, startPoint y: 41, endPoint x: 159, endPoint y: 52, distance: 51.1
click at [159, 52] on div "1001 Carrington Park Cir Morrisville, NC27560 • Lument Real Estate Capital, LLC" at bounding box center [206, 45] width 194 height 20
copy div "1001 Carrington Park Cir Morrisville, NC27560"
click at [111, 18] on button "Back to search" at bounding box center [105, 16] width 47 height 12
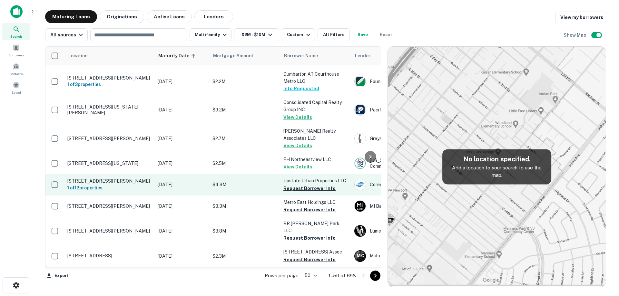
scroll to position [64, 0]
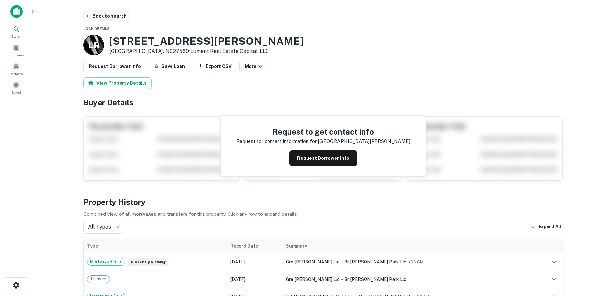
click at [107, 20] on button "Back to search" at bounding box center [105, 16] width 47 height 12
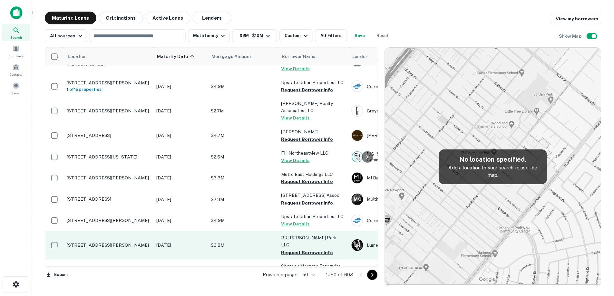
scroll to position [129, 0]
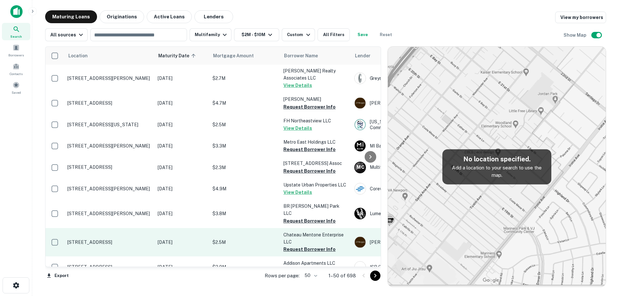
click at [128, 239] on p "3821 Mentone Ave Culver City, CA90232" at bounding box center [109, 242] width 84 height 6
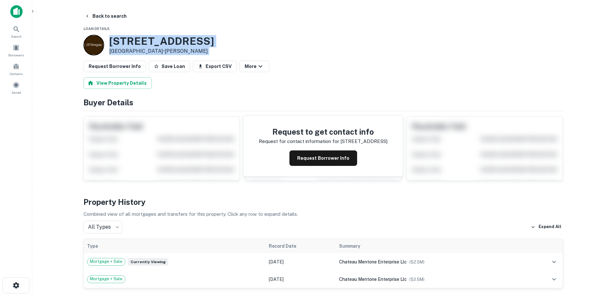
drag, startPoint x: 108, startPoint y: 41, endPoint x: 174, endPoint y: 58, distance: 68.1
click at [160, 52] on p "Culver City, CA90232 • J.p. Morgan" at bounding box center [161, 51] width 105 height 8
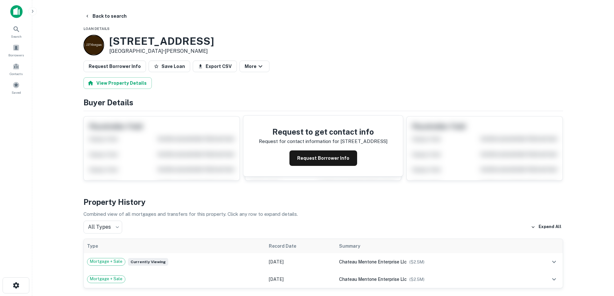
drag, startPoint x: 151, startPoint y: 51, endPoint x: 116, endPoint y: 42, distance: 36.0
click at [116, 42] on div "3821 Mentone Ave Culver City, CA90232 • J.p. Morgan" at bounding box center [161, 45] width 105 height 20
click at [117, 41] on h3 "3821 Mentone Ave" at bounding box center [161, 41] width 105 height 12
drag, startPoint x: 109, startPoint y: 40, endPoint x: 146, endPoint y: 49, distance: 37.8
click at [160, 49] on div "3821 Mentone Ave Culver City, CA90232 • J.p. Morgan" at bounding box center [148, 45] width 131 height 21
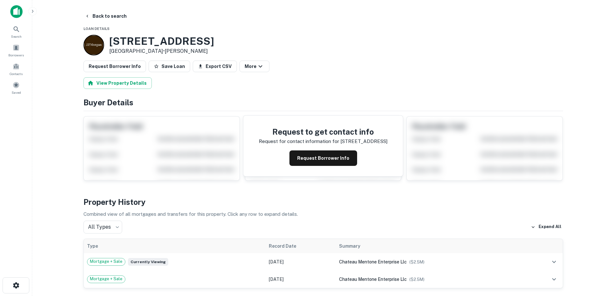
copy div "3821 Mentone Ave Culver City, CA90232"
click at [326, 159] on button "Request Borrower Info" at bounding box center [323, 157] width 68 height 15
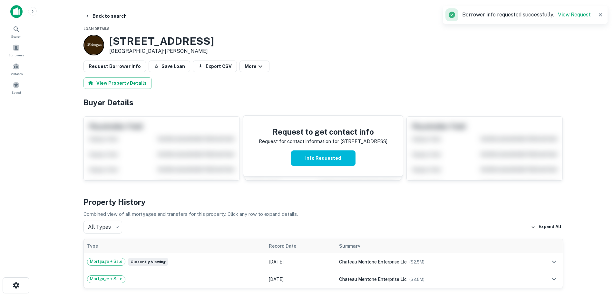
click at [144, 40] on h3 "3821 Mentone Ave" at bounding box center [161, 41] width 105 height 12
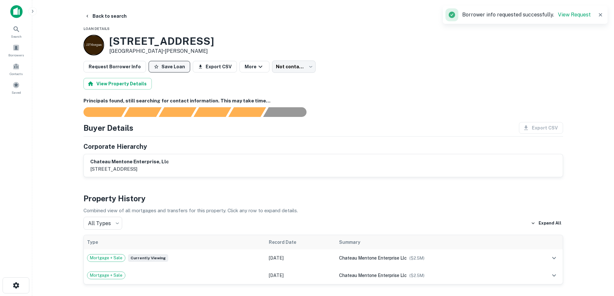
drag, startPoint x: 114, startPoint y: 15, endPoint x: 174, endPoint y: 71, distance: 81.9
click at [114, 15] on button "Back to search" at bounding box center [105, 16] width 47 height 12
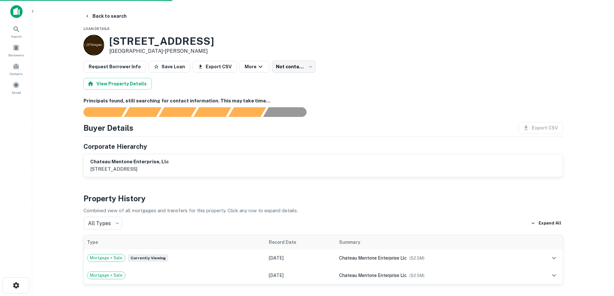
drag, startPoint x: 250, startPoint y: 101, endPoint x: 190, endPoint y: 30, distance: 93.1
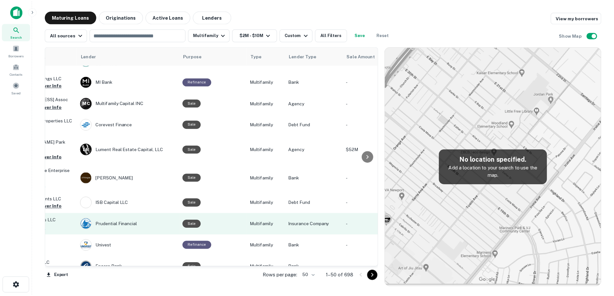
scroll to position [193, 0]
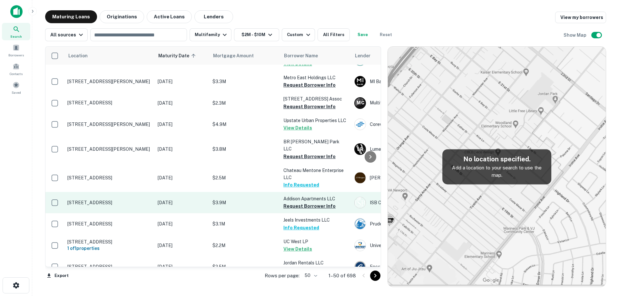
click at [139, 200] on p "[STREET_ADDRESS]" at bounding box center [109, 203] width 84 height 6
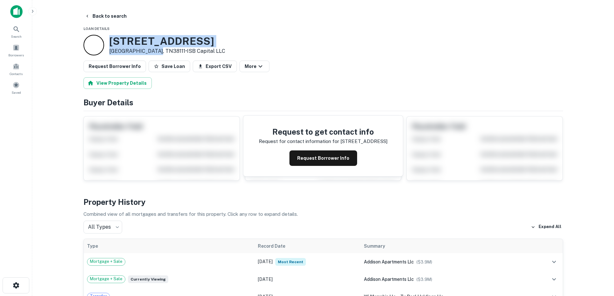
drag, startPoint x: 119, startPoint y: 42, endPoint x: 154, endPoint y: 52, distance: 36.7
click at [154, 52] on div "[STREET_ADDRESS] • ISB Capital LLC" at bounding box center [154, 45] width 142 height 21
click at [140, 48] on p "[GEOGRAPHIC_DATA], TN38111 • ISB Capital LLC" at bounding box center [167, 51] width 116 height 8
drag, startPoint x: 111, startPoint y: 39, endPoint x: 154, endPoint y: 50, distance: 43.8
click at [154, 50] on div "[STREET_ADDRESS] • ISB Capital LLC" at bounding box center [167, 45] width 116 height 20
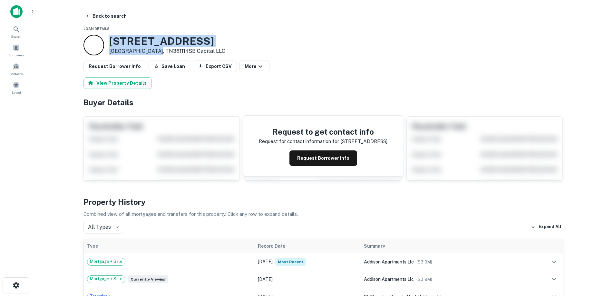
copy div "[STREET_ADDRESS]"
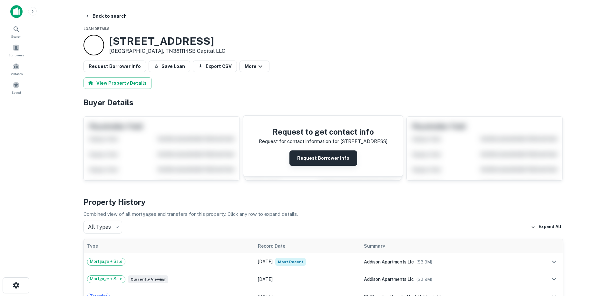
click at [340, 156] on button "Request Borrower Info" at bounding box center [323, 157] width 68 height 15
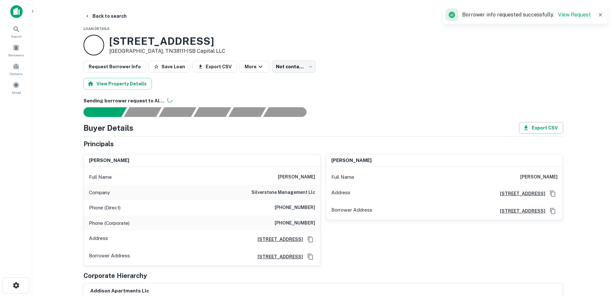
scroll to position [32, 0]
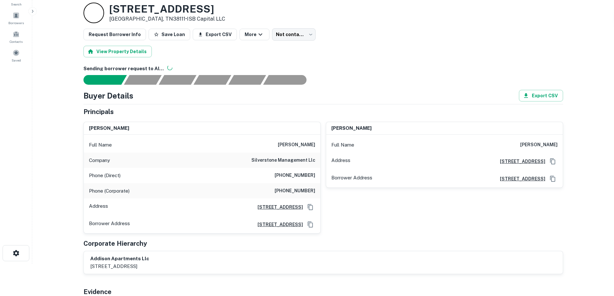
click at [289, 165] on div "Company silverstone management llc" at bounding box center [202, 160] width 237 height 15
click at [289, 164] on h6 "silverstone management llc" at bounding box center [283, 161] width 64 height 8
click at [289, 163] on h6 "silverstone management llc" at bounding box center [283, 161] width 64 height 8
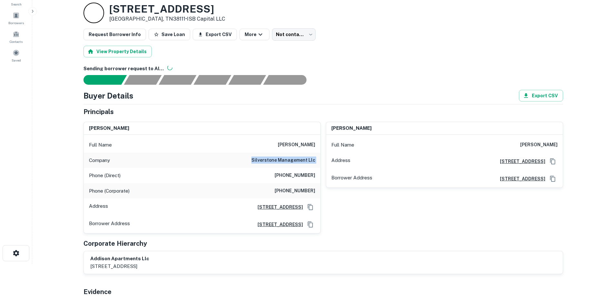
copy h6 "silverstone management llc"
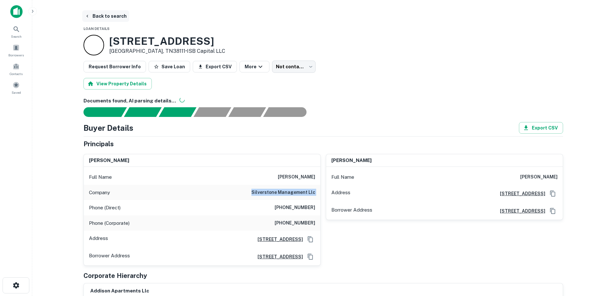
click at [116, 15] on button "Back to search" at bounding box center [105, 16] width 47 height 12
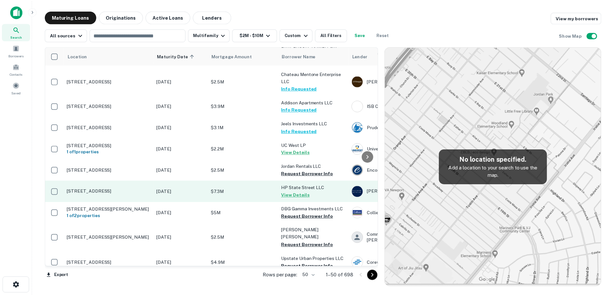
scroll to position [322, 0]
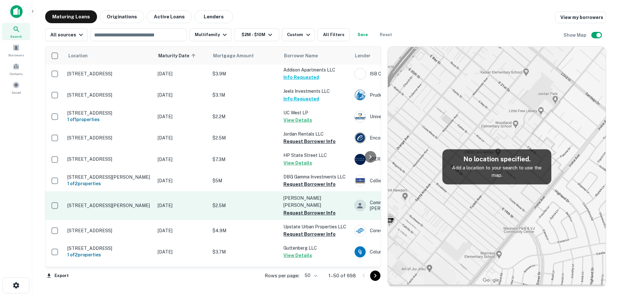
click at [149, 204] on td "[STREET_ADDRESS][PERSON_NAME]" at bounding box center [109, 205] width 90 height 28
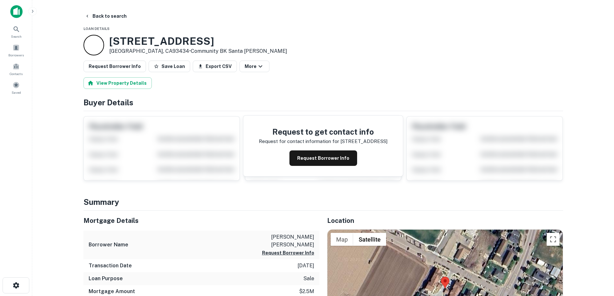
click at [133, 44] on h3 "[STREET_ADDRESS]" at bounding box center [198, 41] width 178 height 12
drag, startPoint x: 109, startPoint y: 39, endPoint x: 162, endPoint y: 53, distance: 55.0
click at [162, 53] on div "4630 11th St Guadalupe, CA93434 • Community BK Santa Maria" at bounding box center [185, 45] width 204 height 21
copy div "4630 11th St Guadalupe, CA93434"
click at [158, 42] on h3 "4630 11th St" at bounding box center [198, 41] width 178 height 12
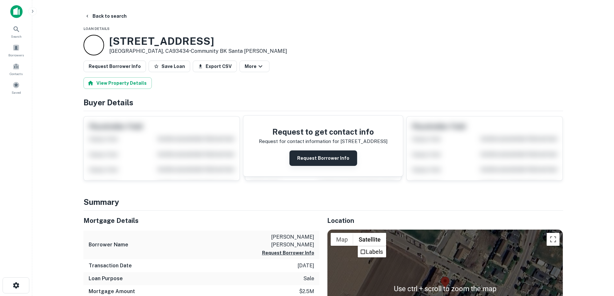
click at [337, 156] on button "Request Borrower Info" at bounding box center [323, 157] width 68 height 15
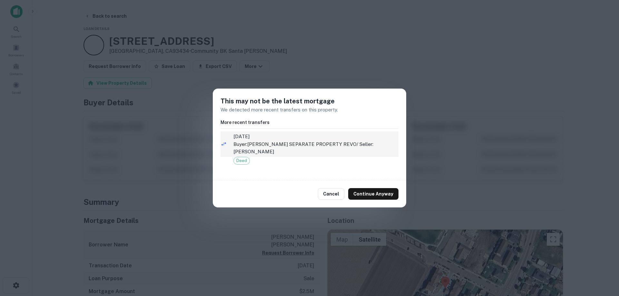
click at [266, 146] on p "Buyer: JOSE GUADALUPE ALVAREZ SEPARATE PROPERTY REVO / Seller: GUADALUPE ALVAREZ" at bounding box center [315, 148] width 165 height 15
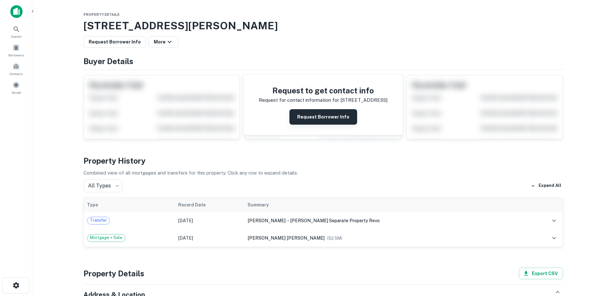
click at [336, 114] on button "Request Borrower Info" at bounding box center [323, 116] width 68 height 15
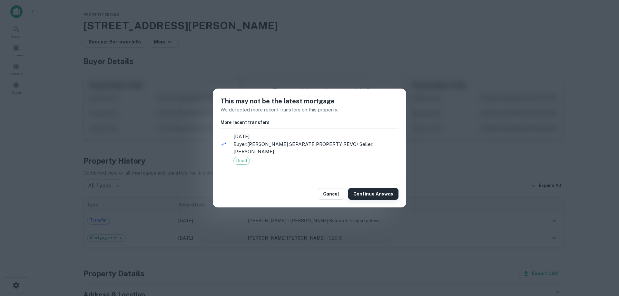
click at [362, 190] on button "Continue Anyway" at bounding box center [373, 194] width 50 height 12
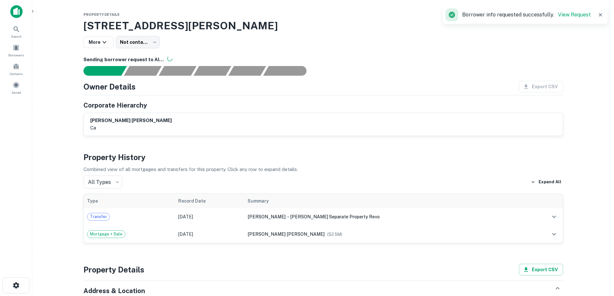
click at [20, 13] on img at bounding box center [16, 11] width 12 height 13
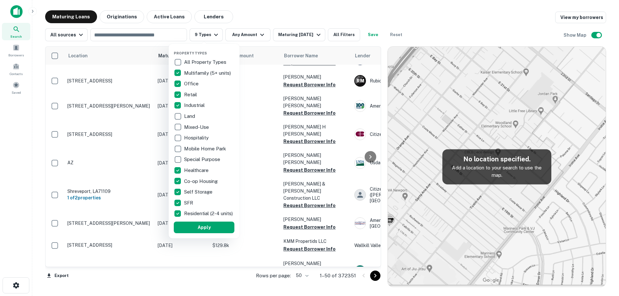
click at [172, 171] on div "Property Types All Property Types Multifamily (5+ units) Office Retail Industri…" at bounding box center [204, 141] width 71 height 195
drag, startPoint x: 202, startPoint y: 230, endPoint x: 246, endPoint y: 39, distance: 195.7
click at [202, 229] on button "Apply" at bounding box center [204, 228] width 61 height 12
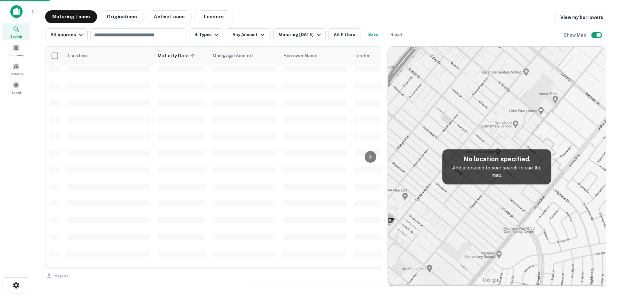
click at [250, 35] on div "Property Types All Property Types Multifamily (5+ units) Office Retail Industri…" at bounding box center [309, 148] width 619 height 296
click at [258, 36] on icon "button" at bounding box center [262, 35] width 8 height 8
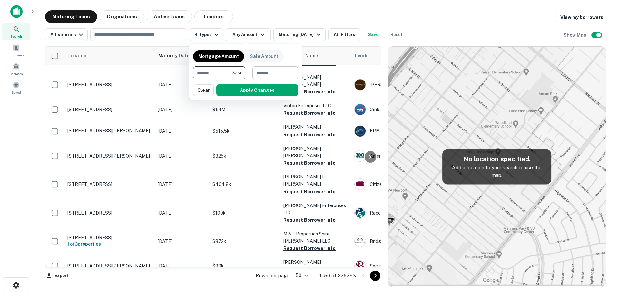
type input "*******"
click at [267, 70] on input "number" at bounding box center [272, 72] width 41 height 13
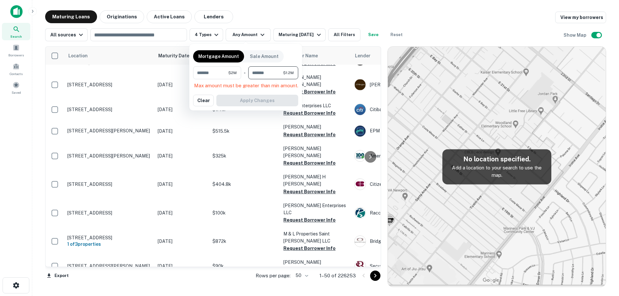
type input "********"
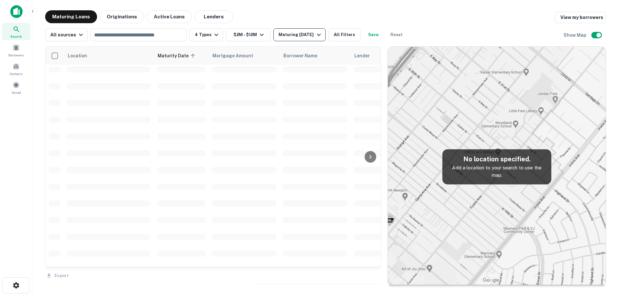
click at [305, 34] on div "Maturing In 1 Year" at bounding box center [300, 35] width 44 height 8
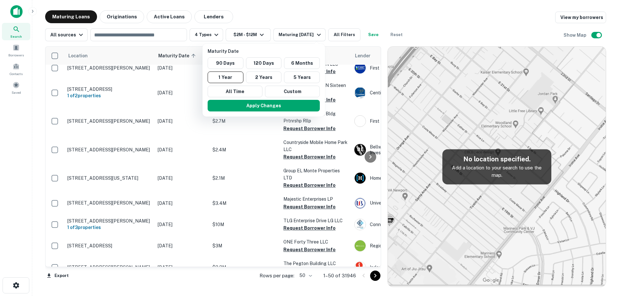
click at [307, 35] on div at bounding box center [309, 148] width 619 height 296
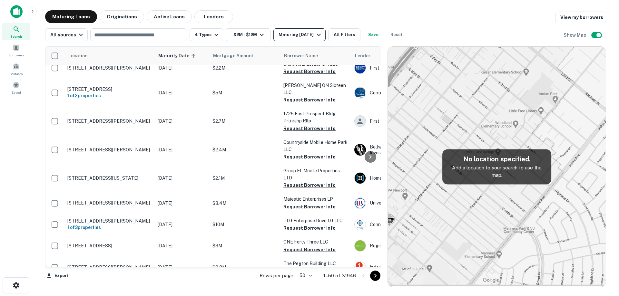
click at [312, 37] on div "Maturing In 1 Year" at bounding box center [300, 35] width 44 height 8
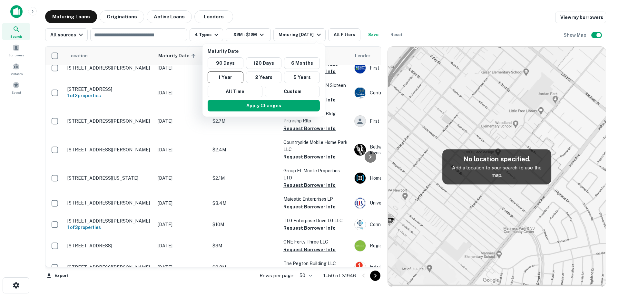
click at [294, 85] on div "90 Days 120 Days 6 Months 1 Year 2 Years 5 Years All Time Custom" at bounding box center [263, 77] width 117 height 40
click at [305, 91] on button "Custom" at bounding box center [292, 92] width 55 height 12
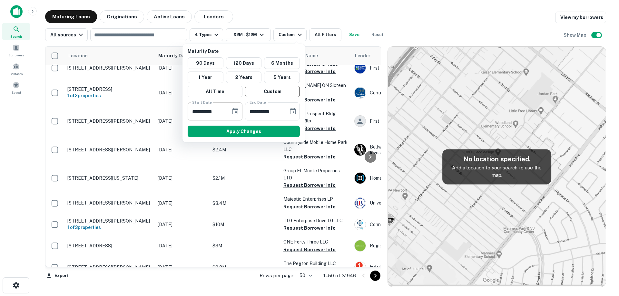
click at [238, 112] on icon "Choose date, selected date is Feb 26, 2025" at bounding box center [235, 112] width 8 height 8
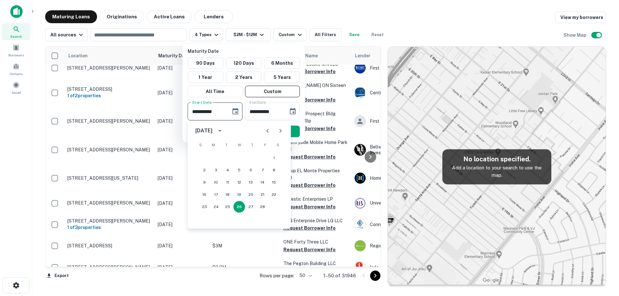
click at [276, 130] on icon "Next month" at bounding box center [280, 131] width 8 height 8
click at [276, 131] on icon "Next month" at bounding box center [280, 131] width 8 height 8
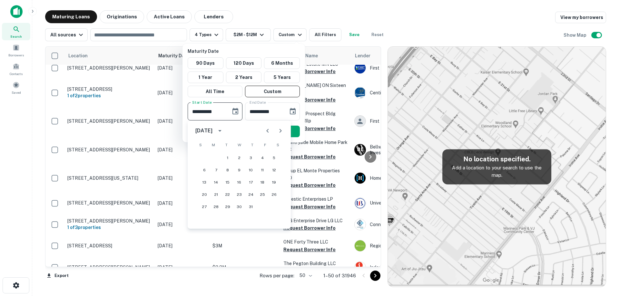
click at [276, 131] on icon "Next month" at bounding box center [280, 131] width 8 height 8
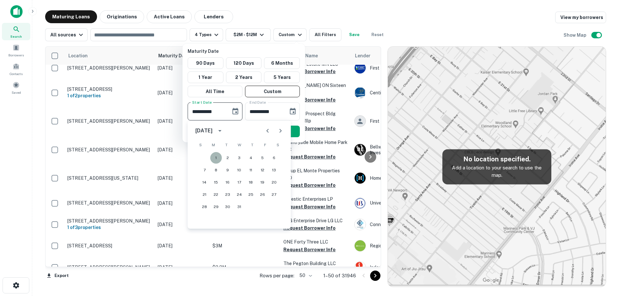
drag, startPoint x: 218, startPoint y: 160, endPoint x: 260, endPoint y: 135, distance: 48.2
click at [218, 159] on button "1" at bounding box center [216, 158] width 12 height 12
type input "**********"
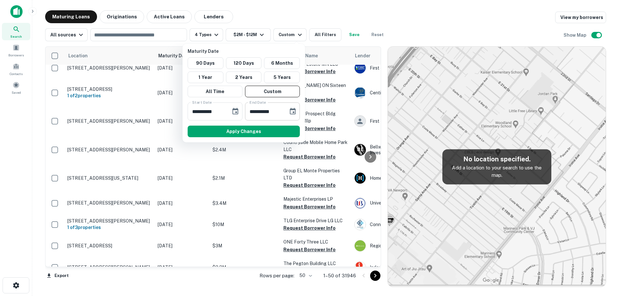
click at [295, 113] on icon "Choose date, selected date is Aug 25, 2025" at bounding box center [293, 111] width 6 height 6
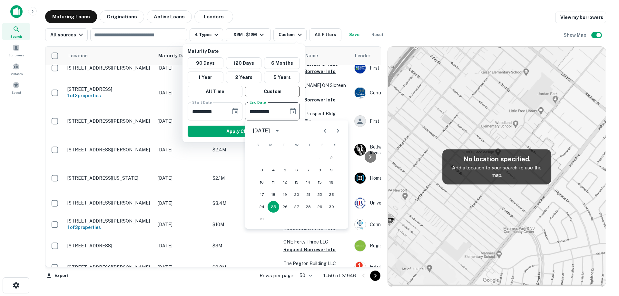
click at [335, 133] on icon "Next month" at bounding box center [338, 131] width 8 height 8
click at [296, 203] on button "31" at bounding box center [297, 207] width 12 height 12
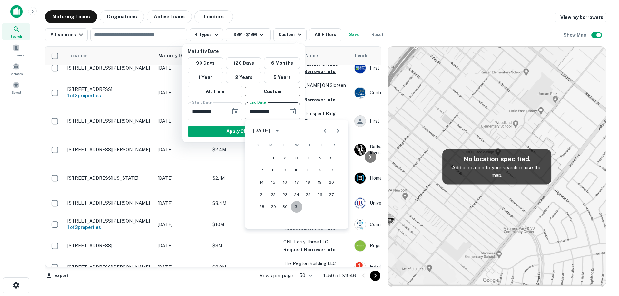
type input "**********"
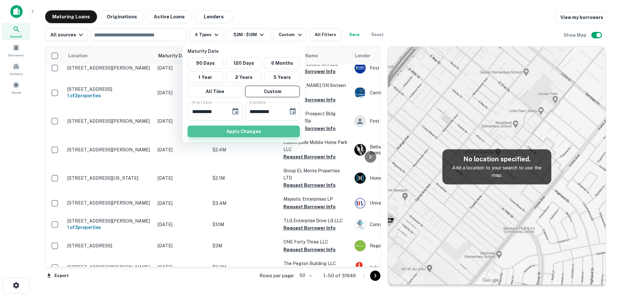
click at [274, 132] on button "Apply Changes" at bounding box center [244, 132] width 112 height 12
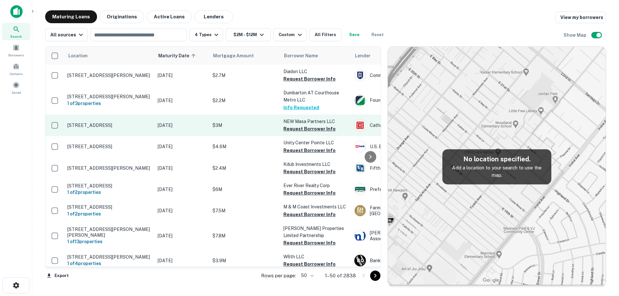
click at [146, 127] on p "2701 190th St Redondo Beach, CA90278" at bounding box center [109, 125] width 84 height 6
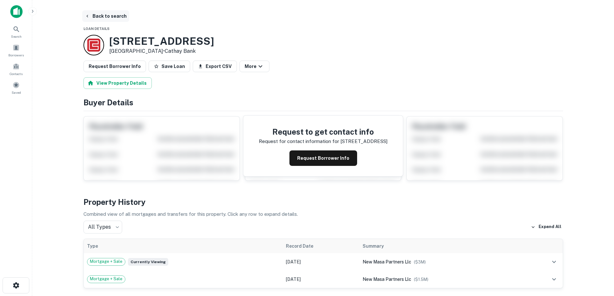
click at [104, 15] on button "Back to search" at bounding box center [105, 16] width 47 height 12
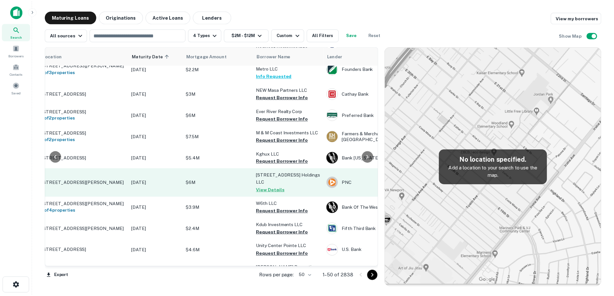
scroll to position [32, 25]
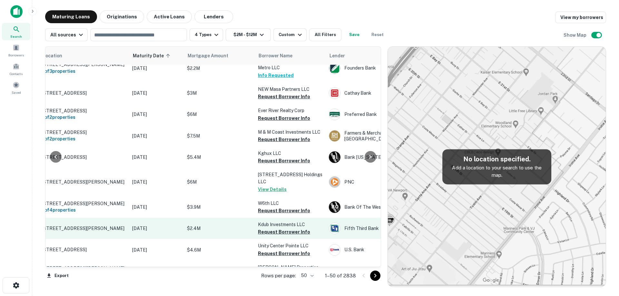
click at [112, 230] on p "23355 Janice Ave Punta Gorda, FL33980" at bounding box center [84, 229] width 84 height 6
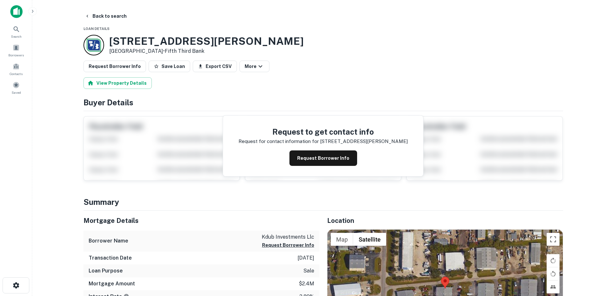
drag, startPoint x: 111, startPoint y: 40, endPoint x: 162, endPoint y: 52, distance: 53.0
click at [162, 52] on div "23355 Janice Ave Punta Gorda, FL33980 • Fifth Third Bank" at bounding box center [206, 45] width 194 height 20
copy div "23355 Janice Ave Punta Gorda, FL33980"
click at [316, 162] on button "Request Borrower Info" at bounding box center [323, 157] width 68 height 15
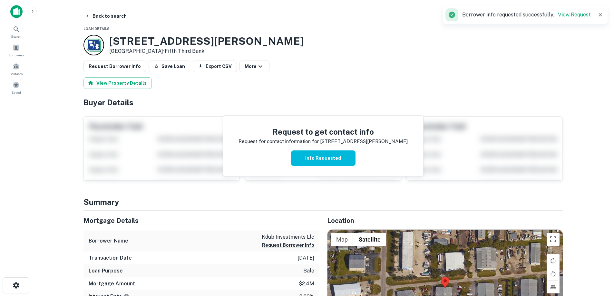
click at [153, 37] on h3 "23355 Janice Ave" at bounding box center [206, 41] width 194 height 12
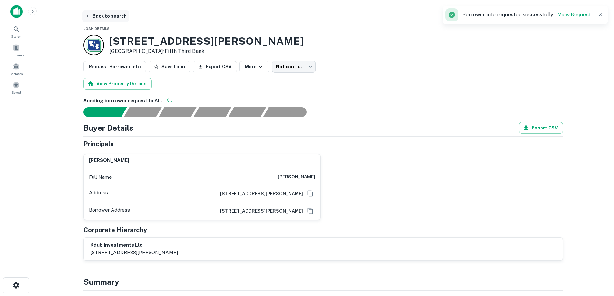
click at [112, 21] on button "Back to search" at bounding box center [105, 16] width 47 height 12
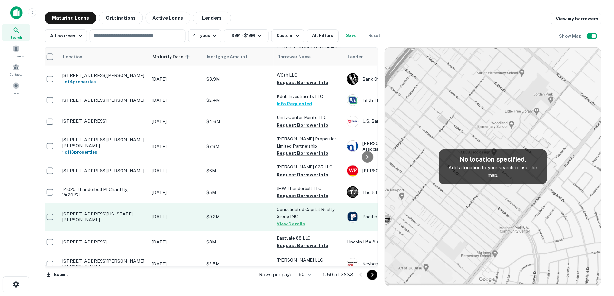
scroll to position [161, 0]
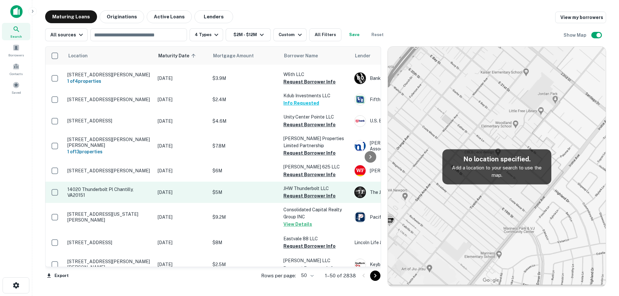
click at [131, 196] on p "14020 Thunderbolt Pl Chantilly, VA20151" at bounding box center [109, 193] width 84 height 12
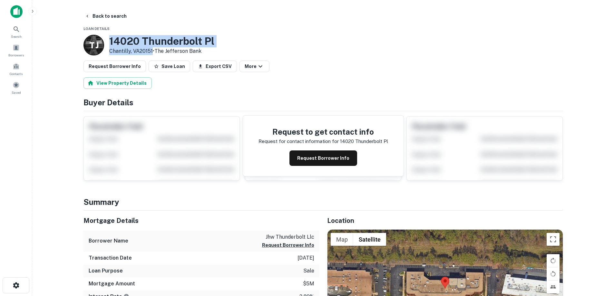
drag, startPoint x: 107, startPoint y: 39, endPoint x: 152, endPoint y: 53, distance: 46.8
click at [152, 53] on div "T J 14020 Thunderbolt Pl Chantilly, VA20151 • The Jefferson Bank" at bounding box center [148, 45] width 131 height 21
copy div "14020 Thunderbolt Pl Chantilly, VA20151"
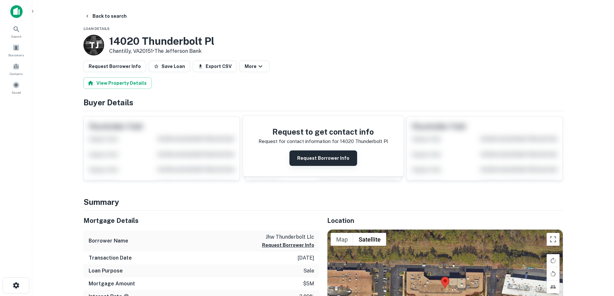
click at [332, 155] on button "Request Borrower Info" at bounding box center [323, 157] width 68 height 15
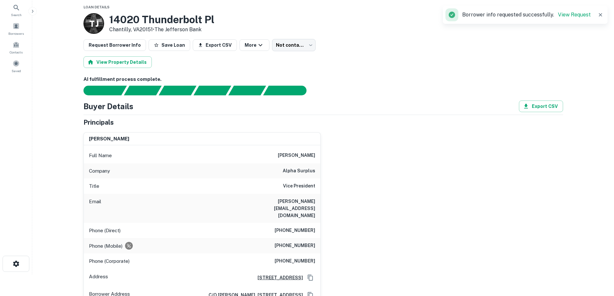
scroll to position [32, 0]
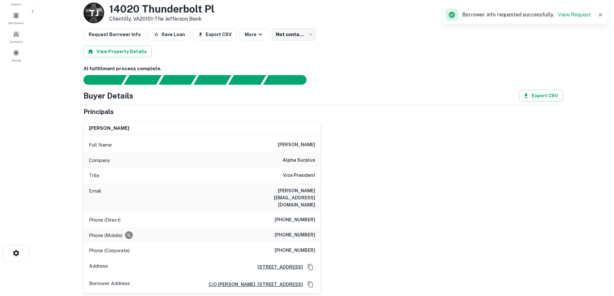
click at [288, 162] on h6 "alpha surplus" at bounding box center [299, 161] width 33 height 8
copy h6 "alpha surplus"
click at [260, 142] on div "Full Name [PERSON_NAME]" at bounding box center [202, 144] width 237 height 15
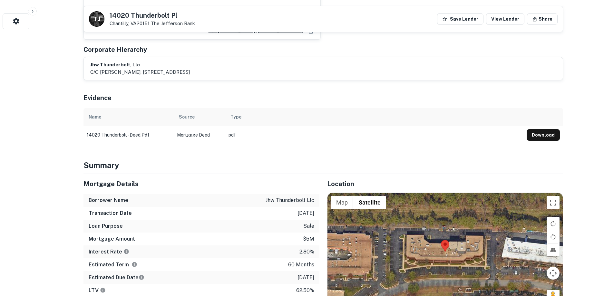
scroll to position [290, 0]
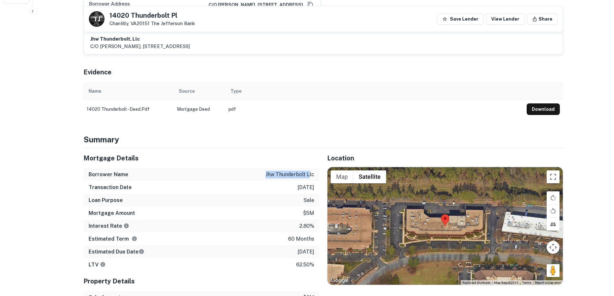
drag, startPoint x: 257, startPoint y: 161, endPoint x: 310, endPoint y: 165, distance: 52.6
click at [310, 168] on div "Borrower Name jhw thunderbolt llc" at bounding box center [201, 174] width 236 height 13
click at [297, 171] on p "jhw thunderbolt llc" at bounding box center [290, 175] width 49 height 8
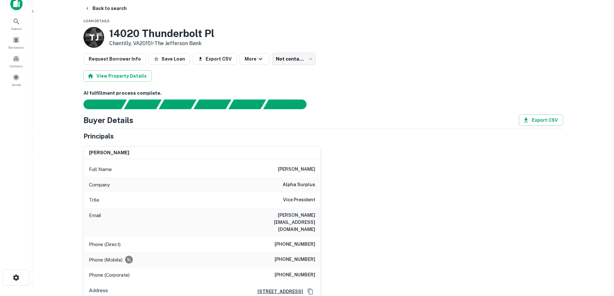
scroll to position [0, 0]
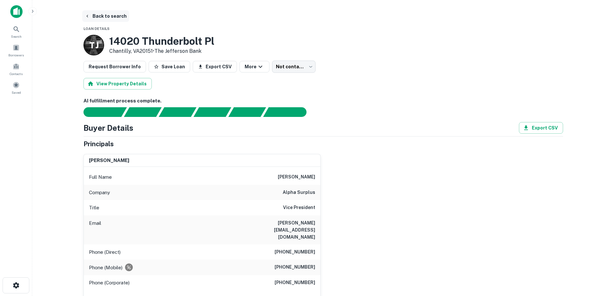
click at [112, 19] on button "Back to search" at bounding box center [105, 16] width 47 height 12
click at [105, 16] on button "Back to search" at bounding box center [105, 16] width 47 height 12
click at [112, 18] on button "Back to search" at bounding box center [105, 16] width 47 height 12
click at [117, 14] on button "Back to search" at bounding box center [105, 16] width 47 height 12
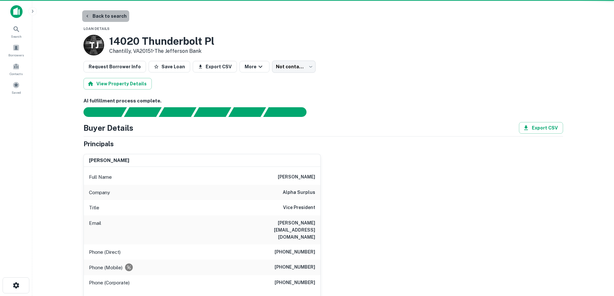
click at [117, 14] on button "Back to search" at bounding box center [105, 16] width 47 height 12
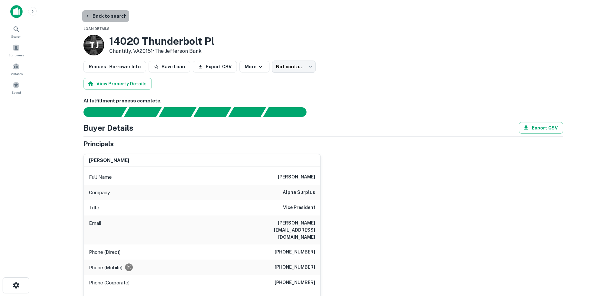
click at [117, 14] on button "Back to search" at bounding box center [105, 16] width 47 height 12
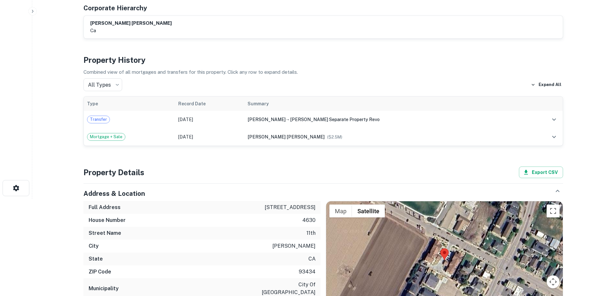
scroll to position [97, 0]
click at [33, 10] on icon "button" at bounding box center [32, 11] width 5 height 5
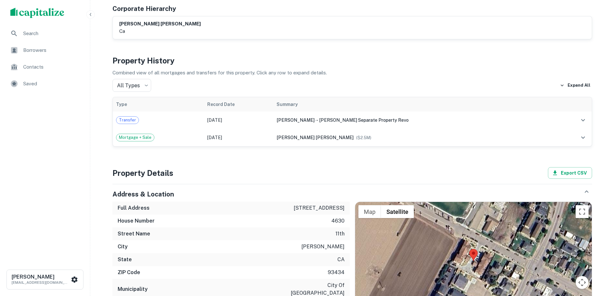
click at [89, 15] on icon "button" at bounding box center [90, 14] width 5 height 5
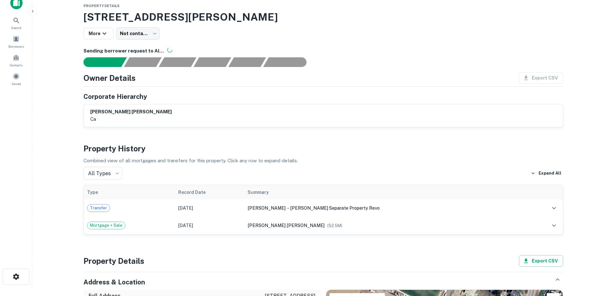
scroll to position [8, 0]
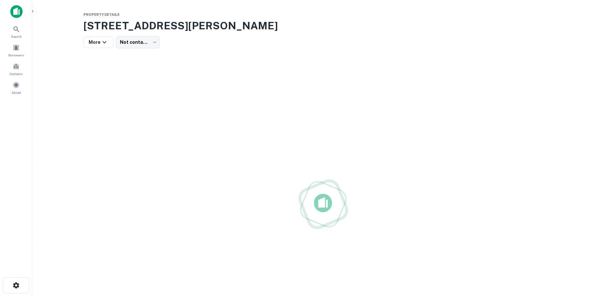
click at [17, 12] on img at bounding box center [16, 11] width 12 height 13
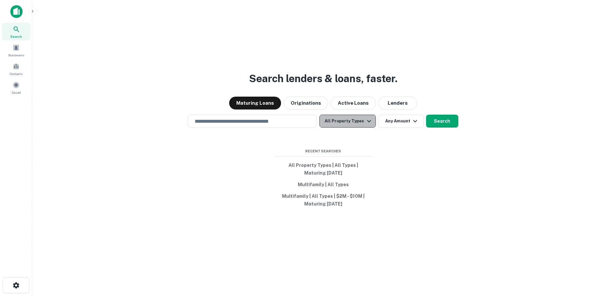
click at [354, 125] on button "All Property Types" at bounding box center [347, 121] width 56 height 13
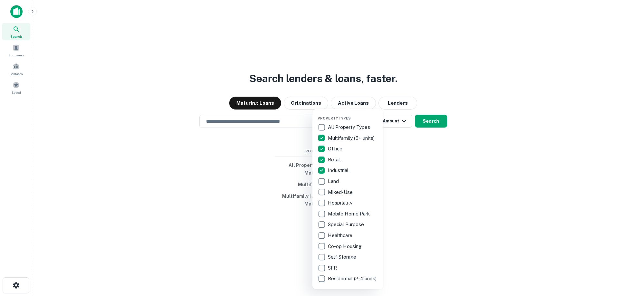
click at [395, 125] on div at bounding box center [309, 148] width 619 height 296
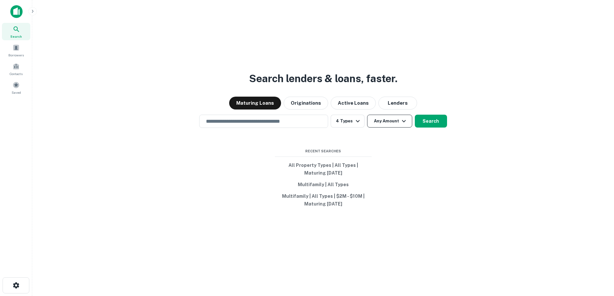
click at [397, 122] on button "Any Amount" at bounding box center [389, 121] width 45 height 13
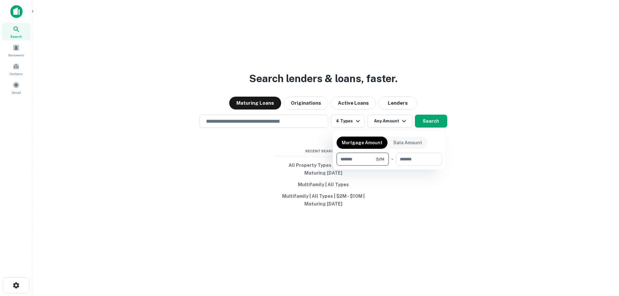
type input "*******"
click at [431, 166] on button "button" at bounding box center [388, 166] width 105 height 0
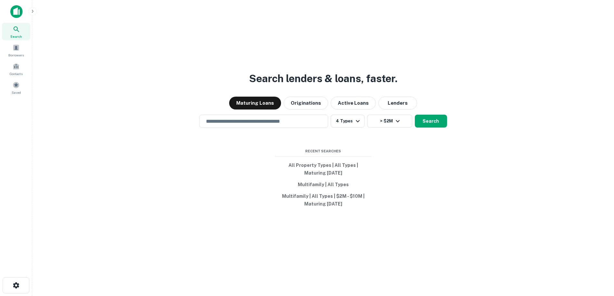
click at [397, 128] on div "Search lenders & loans, faster. Maturing Loans Originations Active Loans Lender…" at bounding box center [322, 163] width 571 height 296
click at [439, 123] on button "Search" at bounding box center [431, 121] width 32 height 13
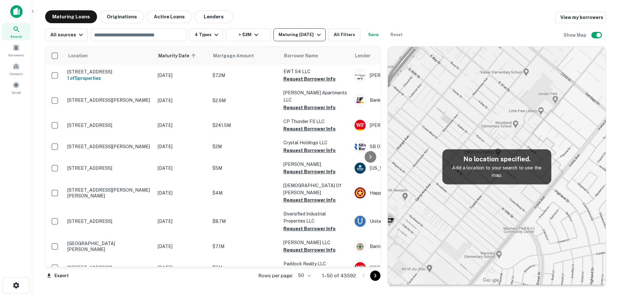
click at [290, 34] on div "Maturing [DATE]" at bounding box center [300, 35] width 44 height 8
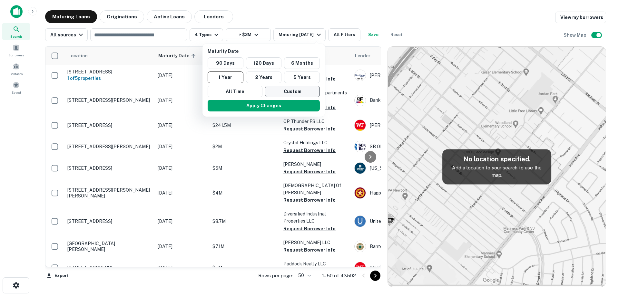
click at [298, 91] on button "Custom" at bounding box center [292, 92] width 55 height 12
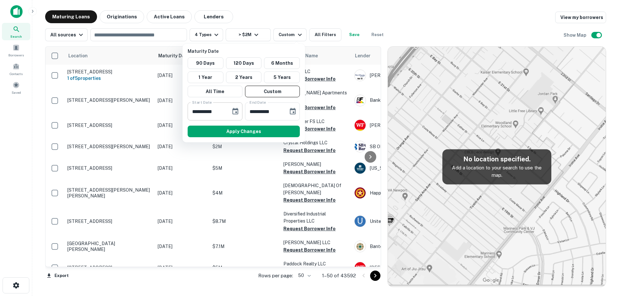
click at [233, 112] on icon "Choose date, selected date is Feb 26, 2025" at bounding box center [235, 111] width 6 height 6
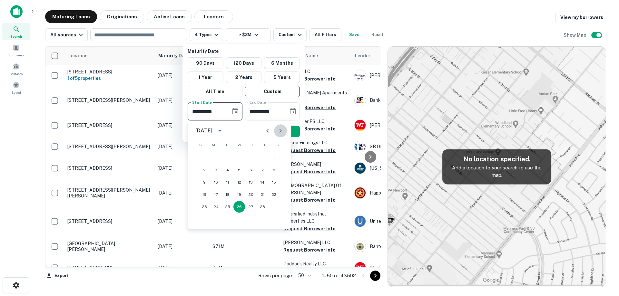
click at [277, 133] on icon "Next month" at bounding box center [280, 131] width 8 height 8
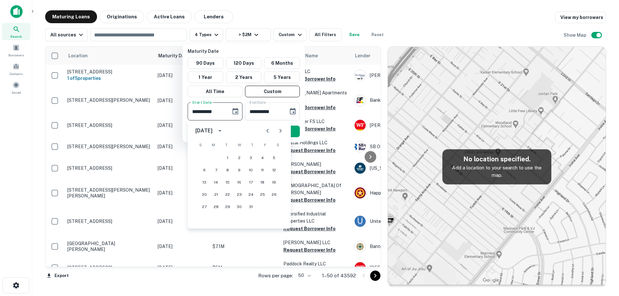
click at [277, 133] on icon "Next month" at bounding box center [280, 131] width 8 height 8
click at [238, 160] on button "1" at bounding box center [239, 158] width 12 height 12
type input "**********"
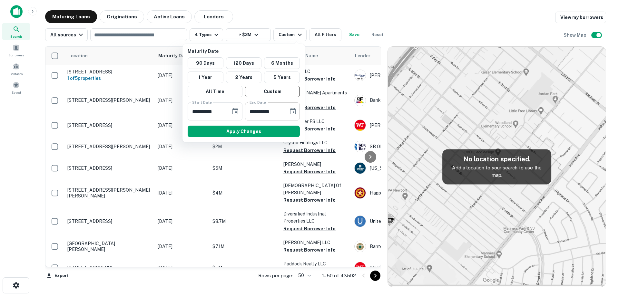
click at [291, 116] on button "Choose date, selected date is Aug 25, 2025" at bounding box center [292, 111] width 13 height 13
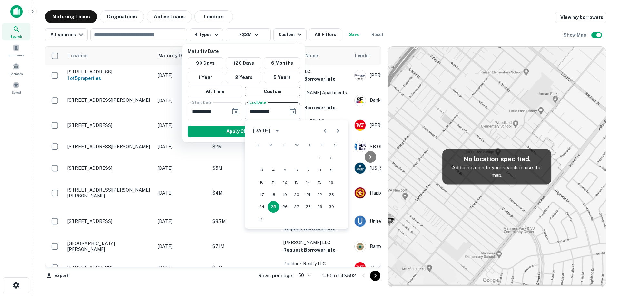
click at [343, 132] on button "Next month" at bounding box center [337, 130] width 13 height 13
click at [296, 202] on button "31" at bounding box center [297, 207] width 12 height 12
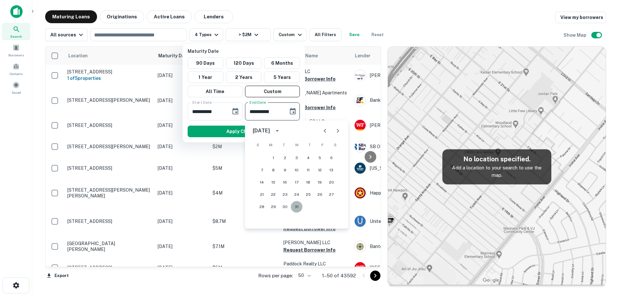
type input "**********"
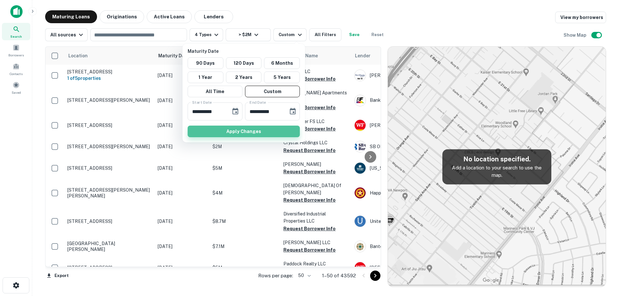
click at [275, 133] on button "Apply Changes" at bounding box center [244, 132] width 112 height 12
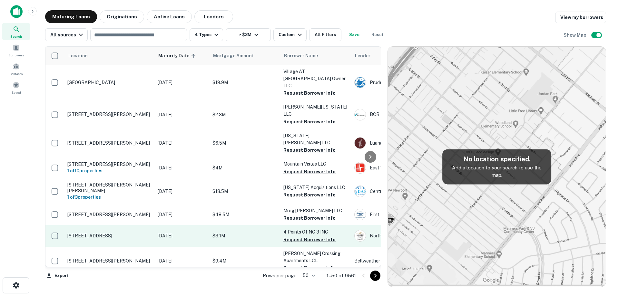
click at [126, 233] on p "508 N Berkeley Blvd Goldsboro, NC27534" at bounding box center [109, 236] width 84 height 6
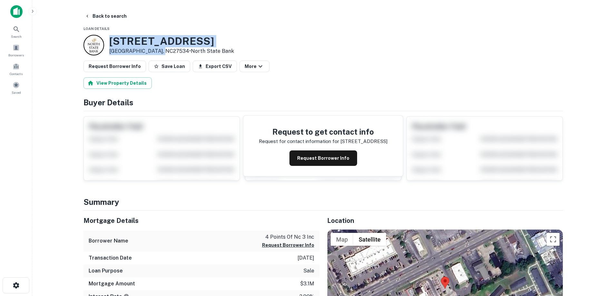
drag, startPoint x: 108, startPoint y: 41, endPoint x: 161, endPoint y: 49, distance: 53.9
click at [161, 49] on div "508 N Berkeley Blvd Goldsboro, NC27534 • North State Bank" at bounding box center [158, 45] width 150 height 21
copy div "508 N Berkeley Blvd Goldsboro, NC27534"
drag, startPoint x: 110, startPoint y: 15, endPoint x: 146, endPoint y: 21, distance: 37.3
click at [110, 15] on button "Back to search" at bounding box center [105, 16] width 47 height 12
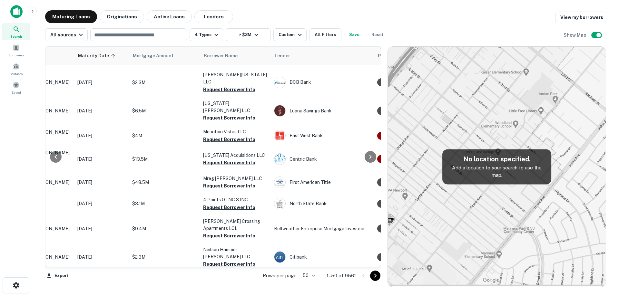
scroll to position [32, 0]
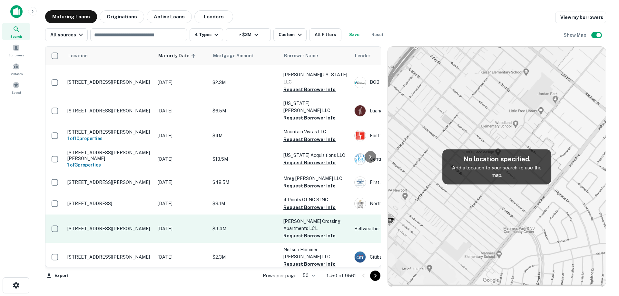
click at [173, 225] on p "Oct 01, 2025" at bounding box center [182, 228] width 48 height 7
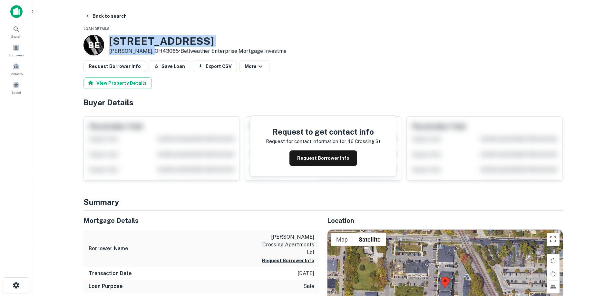
drag, startPoint x: 108, startPoint y: 40, endPoint x: 151, endPoint y: 51, distance: 44.9
click at [151, 51] on div "B E 46 Crossing St Powell, OH43065 • Bellweather Enterprise Mortgage Investme" at bounding box center [184, 45] width 203 height 21
copy div "46 Crossing St Powell, OH43065"
drag, startPoint x: 95, startPoint y: 18, endPoint x: 118, endPoint y: 30, distance: 26.0
click at [95, 18] on button "Back to search" at bounding box center [105, 16] width 47 height 12
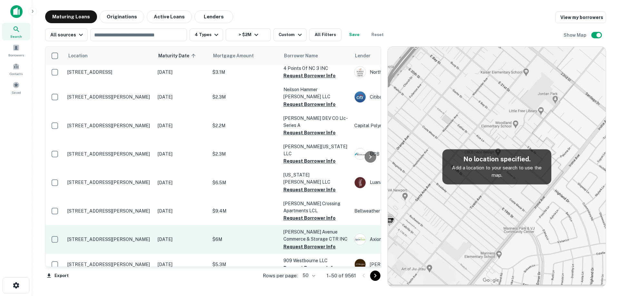
scroll to position [129, 0]
click at [143, 236] on p "1437 Dunn Ave Jacksonville, FL32218" at bounding box center [109, 239] width 84 height 6
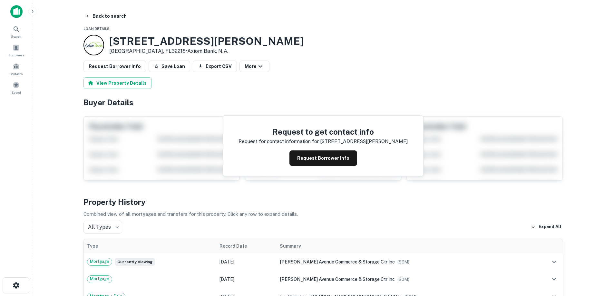
drag, startPoint x: 109, startPoint y: 41, endPoint x: 157, endPoint y: 49, distance: 48.4
click at [163, 53] on div "1437 Dunn Ave Jacksonville, FL32218 • Axiom Bank, N.a." at bounding box center [206, 45] width 194 height 20
copy div "1437 Dunn Ave Jacksonville, FL32218 •"
click at [137, 38] on h3 "1437 Dunn Ave" at bounding box center [206, 41] width 194 height 12
click at [122, 17] on button "Back to search" at bounding box center [105, 16] width 47 height 12
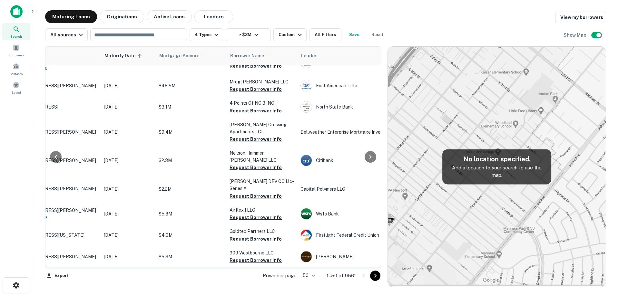
scroll to position [129, 53]
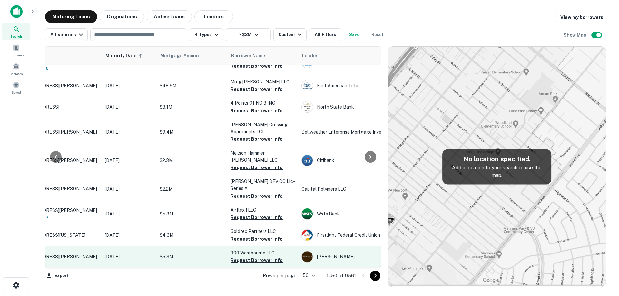
click at [95, 254] on p "909 Westbourne Dr West Hollywood, CA90069" at bounding box center [57, 257] width 84 height 6
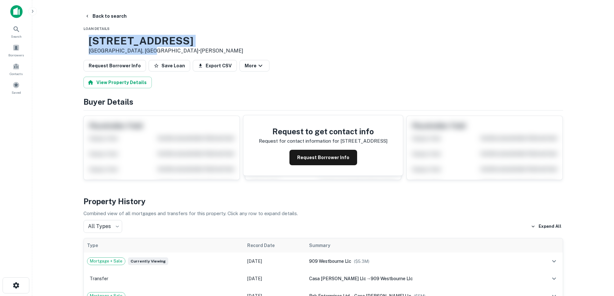
drag, startPoint x: 130, startPoint y: 44, endPoint x: 173, endPoint y: 53, distance: 44.2
click at [173, 53] on div "909 Westbourne Dr West Hollywood, CA90069 • J.p. Morgan" at bounding box center [163, 45] width 160 height 20
copy div "909 Westbourne Dr West Hollywood, CA90069"
click at [142, 41] on h3 "909 Westbourne Dr" at bounding box center [166, 41] width 155 height 12
click at [111, 40] on h3 "909 Westbourne Dr" at bounding box center [166, 41] width 155 height 12
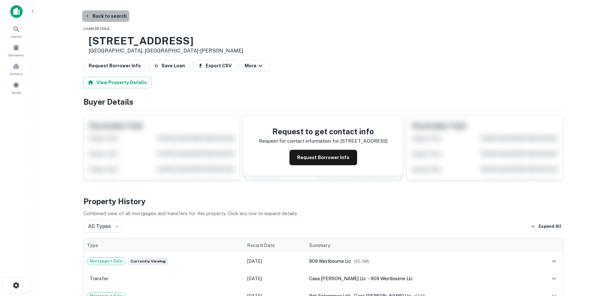
click at [112, 20] on button "Back to search" at bounding box center [105, 16] width 47 height 12
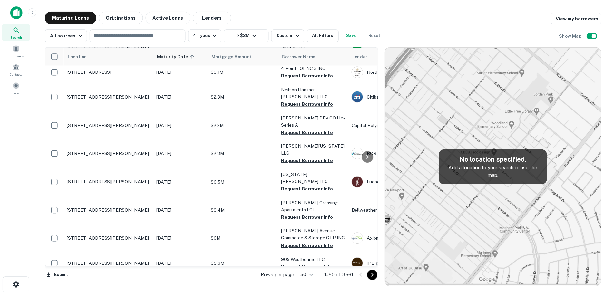
scroll to position [168, 0]
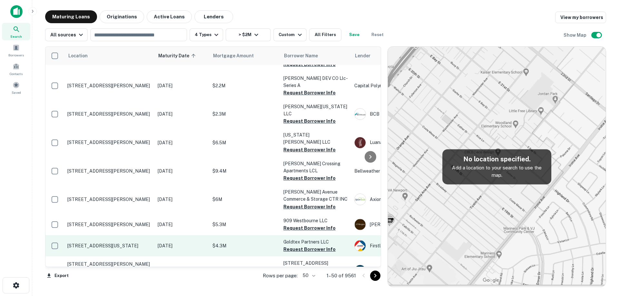
click at [142, 243] on p "3610 Montana Ave El Paso, TX79903" at bounding box center [109, 246] width 84 height 6
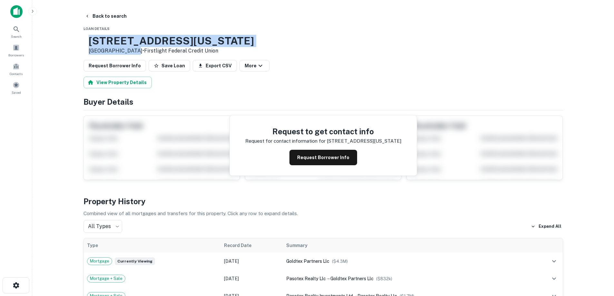
drag, startPoint x: 111, startPoint y: 40, endPoint x: 151, endPoint y: 51, distance: 41.0
click at [151, 51] on div "3610 Montana Ave El Paso, TX79903 • Firstlight Federal Credit Union" at bounding box center [168, 45] width 170 height 20
copy div "3610 Montana Ave El Paso, TX79903"
click at [315, 164] on button "Request Borrower Info" at bounding box center [323, 157] width 68 height 15
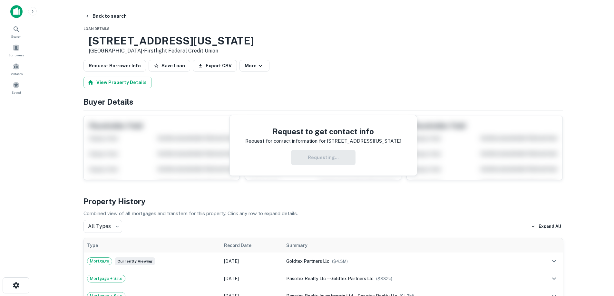
click at [320, 159] on div "Requesting..." at bounding box center [323, 157] width 156 height 15
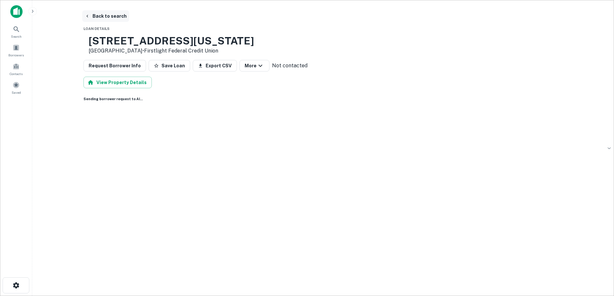
click at [116, 14] on button "Back to search" at bounding box center [105, 16] width 47 height 12
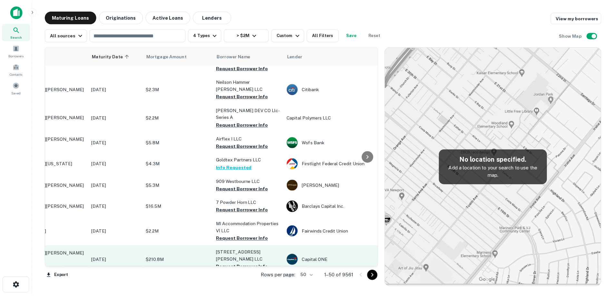
scroll to position [200, 0]
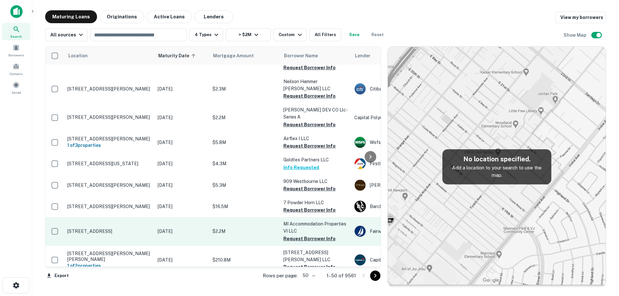
click at [127, 228] on p "[STREET_ADDRESS]" at bounding box center [109, 231] width 84 height 6
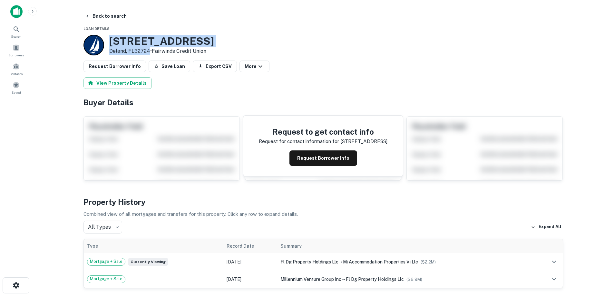
drag, startPoint x: 111, startPoint y: 44, endPoint x: 151, endPoint y: 50, distance: 40.1
click at [151, 50] on div "2110 E INTERNATIONAL SPEEDWAY BLVD Deland, FL32724 • Fairwinds Credit Union" at bounding box center [161, 45] width 105 height 20
drag, startPoint x: 337, startPoint y: 158, endPoint x: 318, endPoint y: 130, distance: 33.7
click at [336, 157] on button "Request Borrower Info" at bounding box center [323, 157] width 68 height 15
click at [214, 46] on h3 "2110 E INTERNATIONAL SPEEDWAY BLVD" at bounding box center [161, 41] width 105 height 12
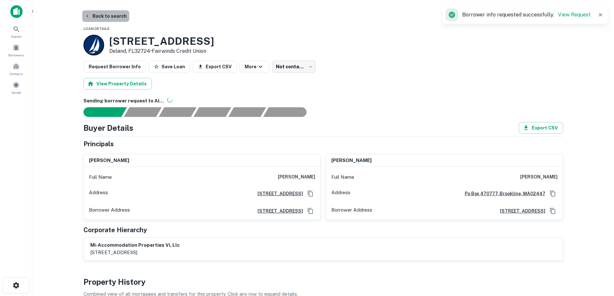
click at [109, 19] on button "Back to search" at bounding box center [105, 16] width 47 height 12
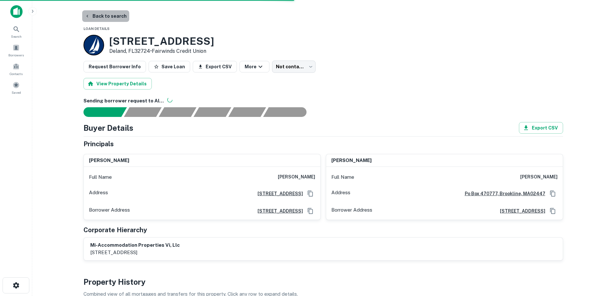
click at [115, 20] on button "Back to search" at bounding box center [105, 16] width 47 height 12
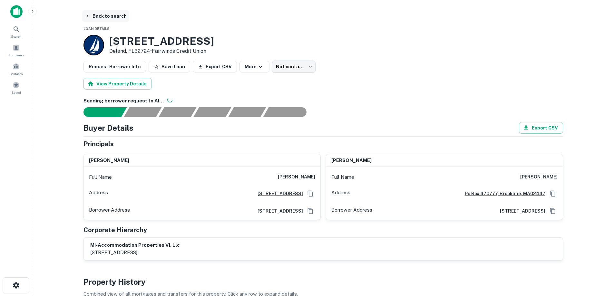
click at [92, 17] on button "Back to search" at bounding box center [105, 16] width 47 height 12
click at [115, 12] on button "Back to search" at bounding box center [105, 16] width 47 height 12
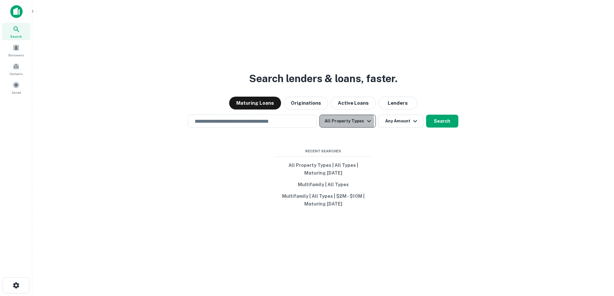
click at [341, 122] on button "All Property Types" at bounding box center [347, 121] width 56 height 13
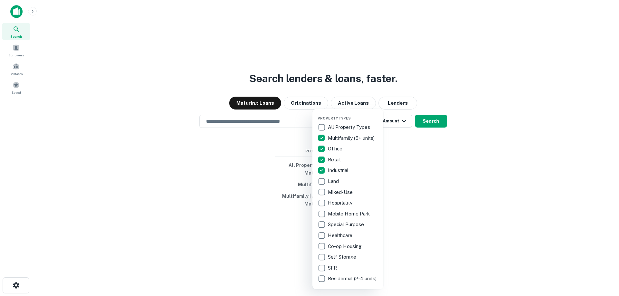
click at [404, 126] on div at bounding box center [309, 148] width 619 height 296
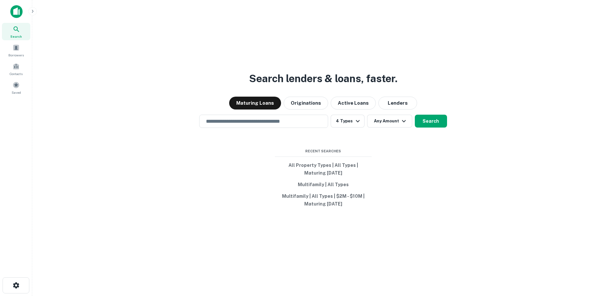
click at [402, 122] on div "Property Types All Property Types Multifamily (5+ units) Office Retail Industri…" at bounding box center [307, 148] width 614 height 296
click at [402, 122] on icon "button" at bounding box center [404, 121] width 8 height 8
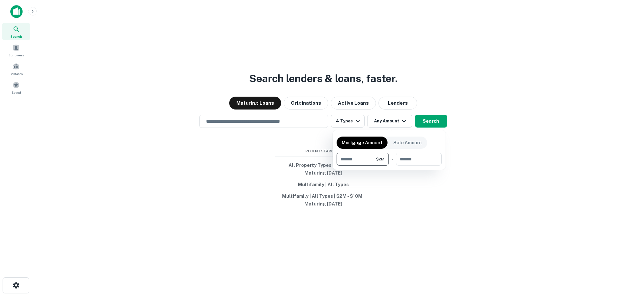
type input "*******"
click at [422, 121] on div at bounding box center [309, 148] width 619 height 296
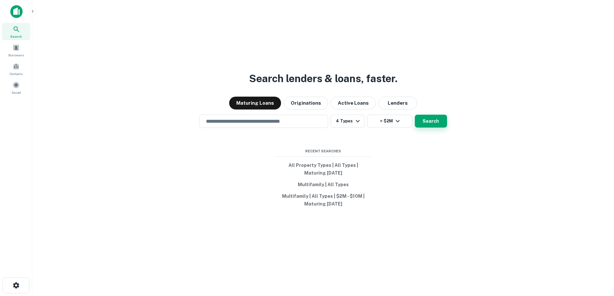
click at [434, 122] on button "Search" at bounding box center [431, 121] width 32 height 13
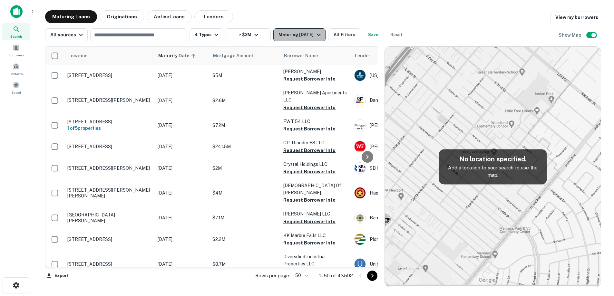
click at [304, 37] on div "Maturing [DATE]" at bounding box center [300, 35] width 44 height 8
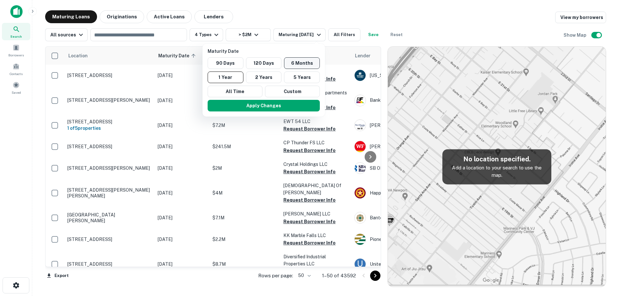
scroll to position [200, 0]
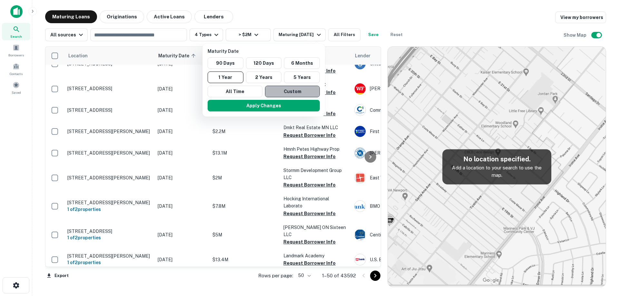
click at [289, 90] on button "Custom" at bounding box center [292, 92] width 55 height 12
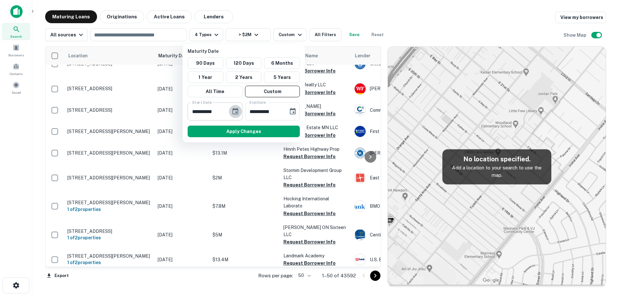
click at [236, 111] on icon "Choose date, selected date is Feb 26, 2025" at bounding box center [235, 111] width 6 height 6
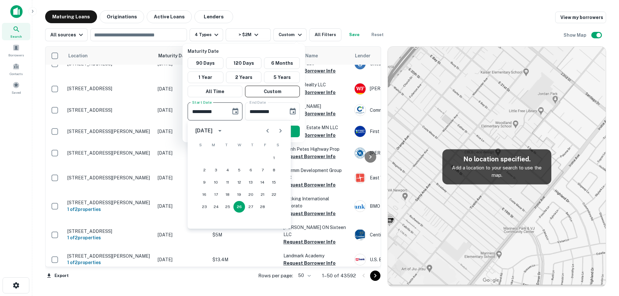
click at [279, 130] on icon "Next month" at bounding box center [280, 131] width 8 height 8
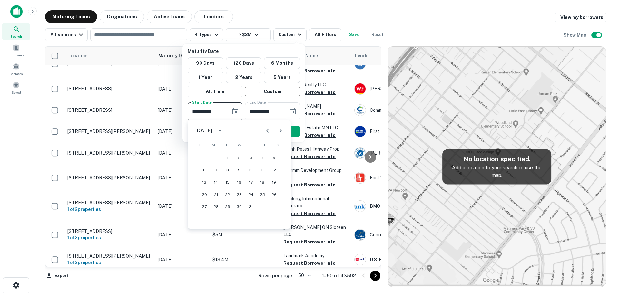
click at [279, 130] on icon "Next month" at bounding box center [280, 131] width 8 height 8
click at [288, 131] on div "[DATE]" at bounding box center [239, 130] width 103 height 13
click at [281, 132] on icon "Next month" at bounding box center [280, 131] width 8 height 8
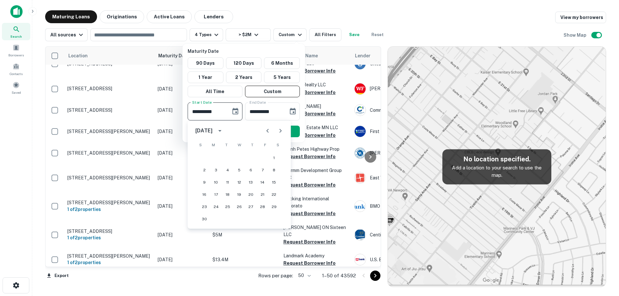
click at [281, 132] on icon "Next month" at bounding box center [280, 131] width 8 height 8
click at [214, 159] on button "1" at bounding box center [216, 158] width 12 height 12
type input "**********"
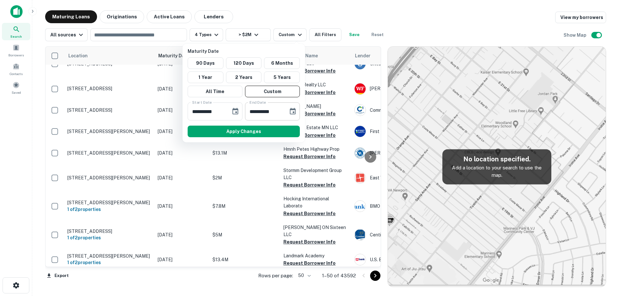
click at [294, 116] on button "Choose date, selected date is Aug 25, 2025" at bounding box center [292, 111] width 13 height 13
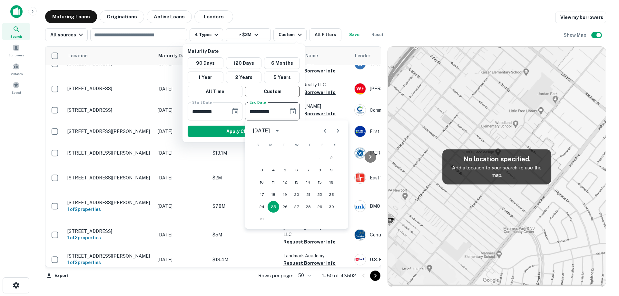
click at [337, 131] on icon "Next month" at bounding box center [338, 131] width 8 height 8
click at [322, 208] on button "31" at bounding box center [320, 207] width 12 height 12
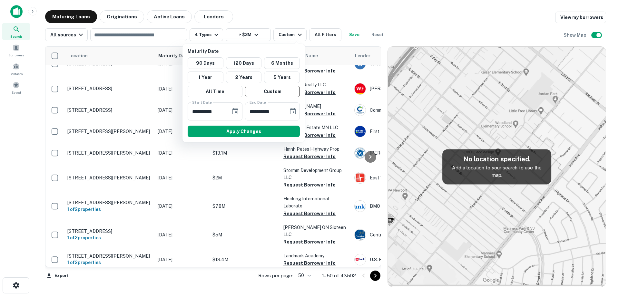
type input "**********"
click at [271, 138] on div "Apply Changes" at bounding box center [243, 131] width 117 height 17
click at [235, 112] on icon "Choose date, selected date is Dec 1, 2025" at bounding box center [235, 111] width 6 height 6
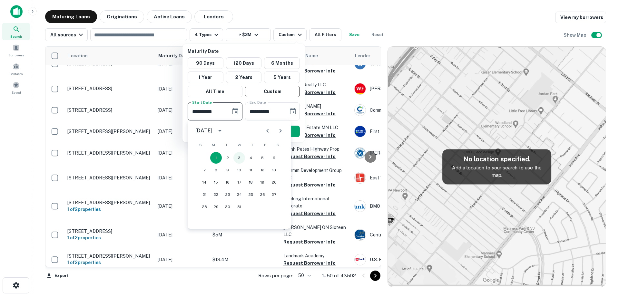
click at [241, 158] on button "3" at bounding box center [239, 158] width 12 height 12
type input "**********"
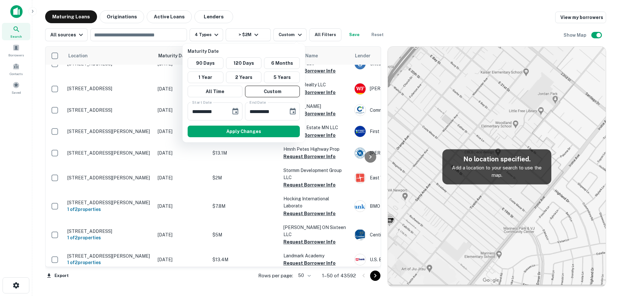
click at [261, 129] on button "Apply Changes" at bounding box center [244, 132] width 112 height 12
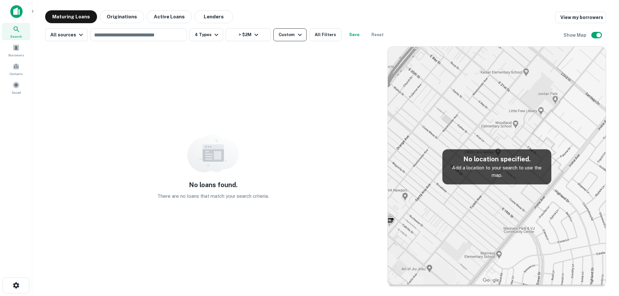
click at [286, 31] on div "Custom" at bounding box center [290, 35] width 25 height 8
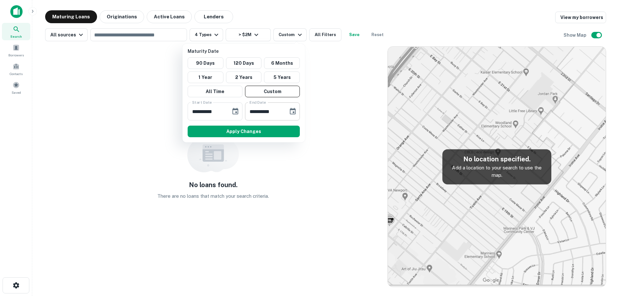
click at [291, 110] on icon "Choose date, selected date is Oct 31, 2025" at bounding box center [293, 111] width 6 height 6
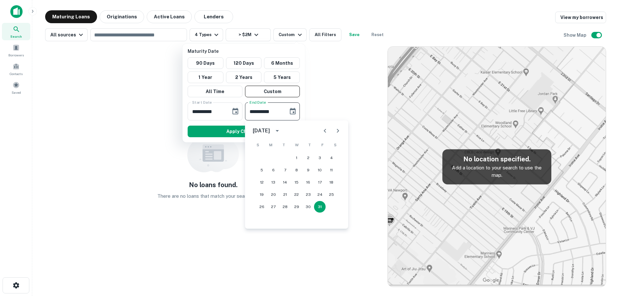
click at [334, 131] on button "Next month" at bounding box center [337, 130] width 13 height 13
click at [295, 209] on button "31" at bounding box center [297, 207] width 12 height 12
type input "**********"
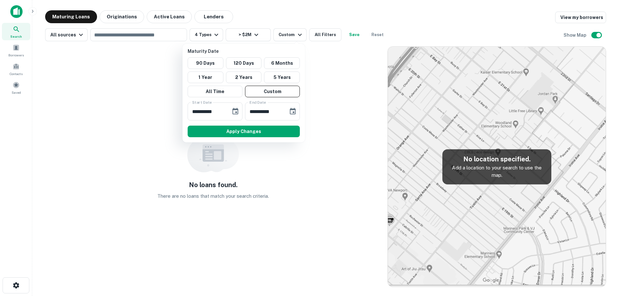
click at [257, 129] on button "Apply Changes" at bounding box center [244, 132] width 112 height 12
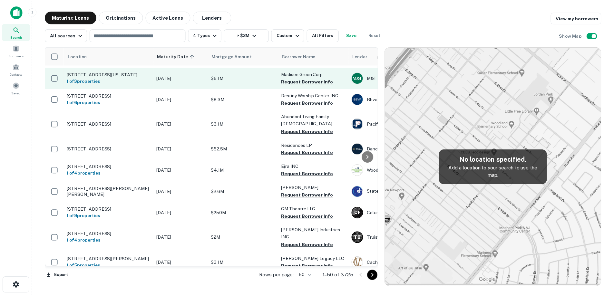
scroll to position [97, 0]
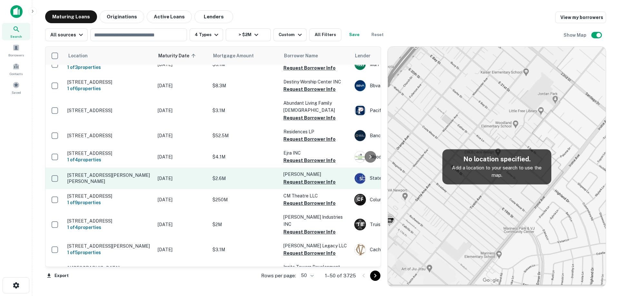
click at [187, 182] on p "[DATE]" at bounding box center [182, 178] width 48 height 7
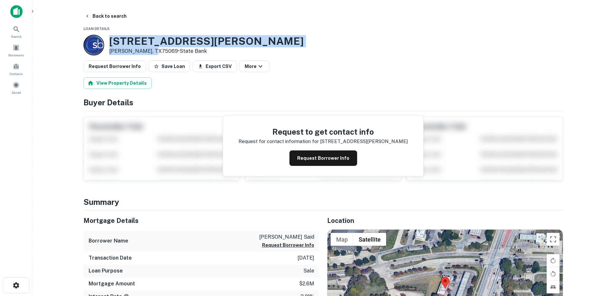
drag, startPoint x: 110, startPoint y: 40, endPoint x: 154, endPoint y: 52, distance: 45.5
click at [154, 52] on div "[STREET_ADDRESS][PERSON_NAME][PERSON_NAME] • State Bank" at bounding box center [206, 45] width 194 height 20
copy div "[STREET_ADDRESS][PERSON_NAME][PERSON_NAME]"
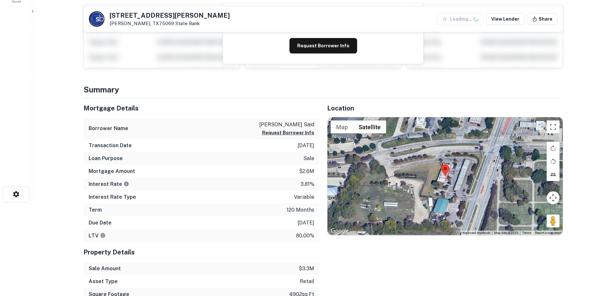
scroll to position [97, 0]
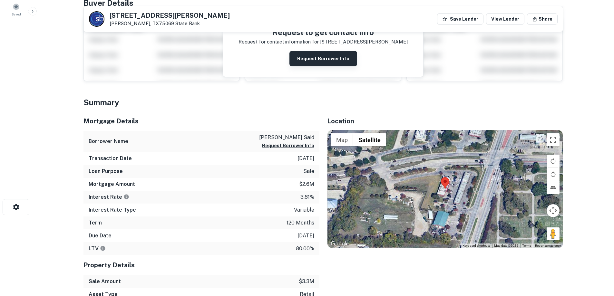
scroll to position [64, 0]
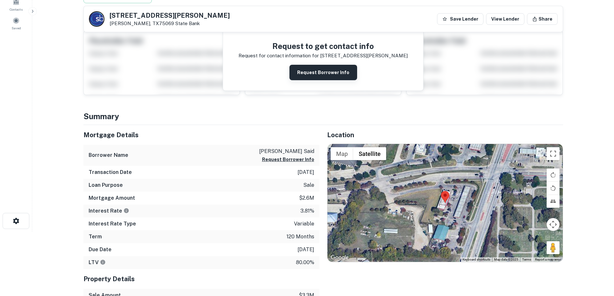
click at [338, 77] on button "Request Borrower Info" at bounding box center [323, 72] width 68 height 15
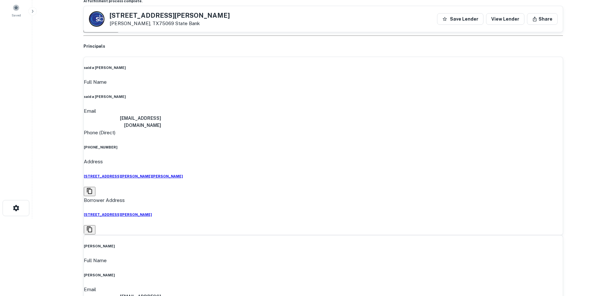
scroll to position [0, 0]
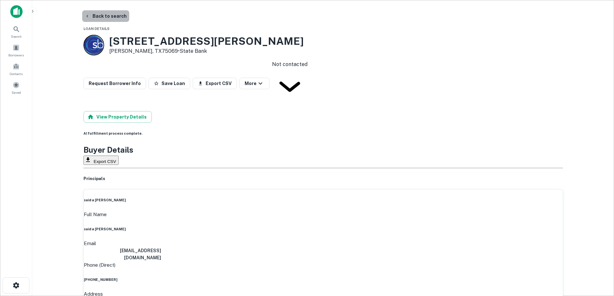
click at [118, 12] on button "Back to search" at bounding box center [105, 16] width 47 height 12
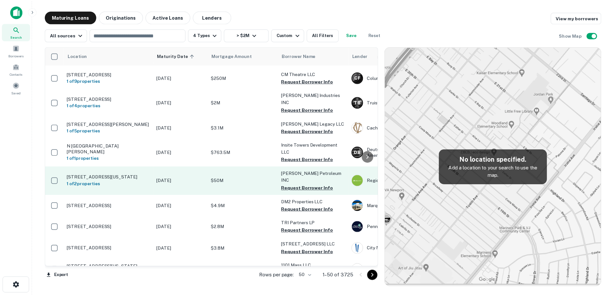
scroll to position [233, 0]
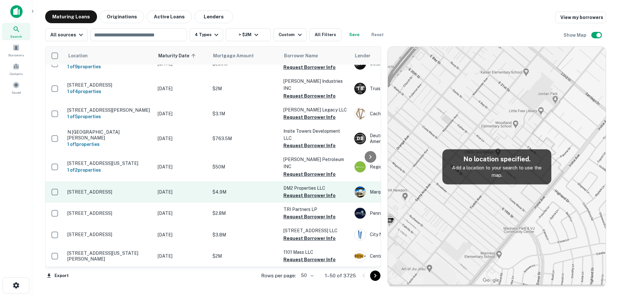
click at [142, 195] on p "[STREET_ADDRESS]" at bounding box center [109, 192] width 84 height 6
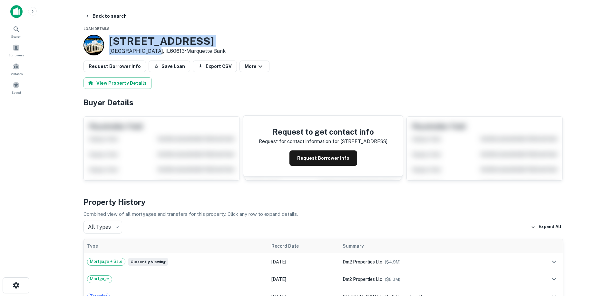
drag, startPoint x: 112, startPoint y: 37, endPoint x: 149, endPoint y: 51, distance: 39.4
click at [149, 51] on div "[STREET_ADDRESS] • Marquette Bank" at bounding box center [167, 45] width 116 height 20
copy div "[STREET_ADDRESS]"
click at [347, 167] on div "Request to get contact info Request for contact information for [STREET_ADDRESS…" at bounding box center [323, 146] width 160 height 61
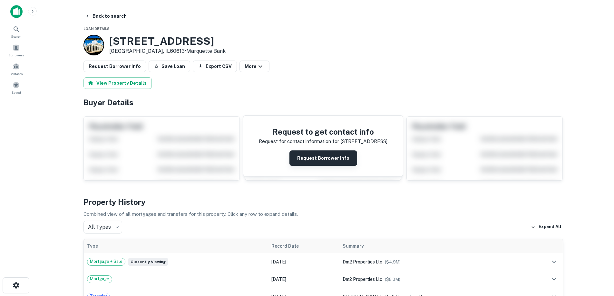
click at [344, 161] on button "Request Borrower Info" at bounding box center [323, 157] width 68 height 15
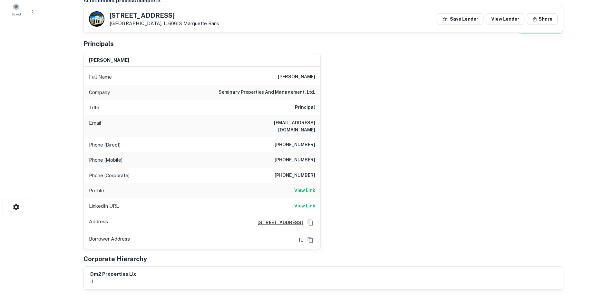
scroll to position [64, 0]
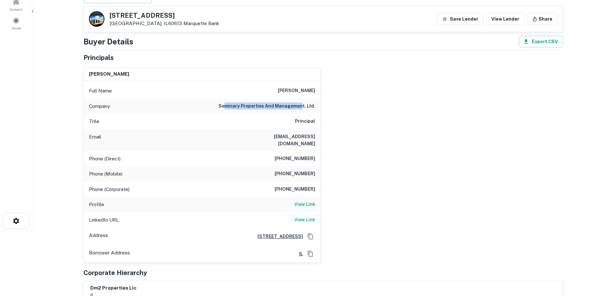
drag, startPoint x: 228, startPoint y: 101, endPoint x: 308, endPoint y: 104, distance: 79.3
click at [308, 104] on div "Company seminary properties and management, ltd." at bounding box center [202, 106] width 237 height 15
click at [286, 108] on h6 "seminary properties and management, ltd." at bounding box center [266, 106] width 97 height 8
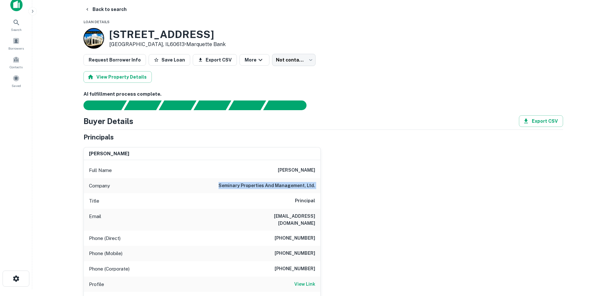
scroll to position [0, 0]
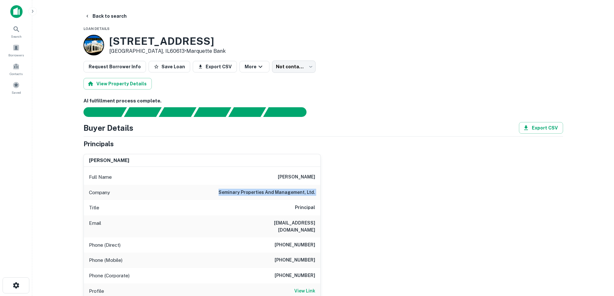
click at [109, 10] on main "Back to search Loan Details [STREET_ADDRESS] • Marquette Bank Request Borrower …" at bounding box center [323, 148] width 582 height 296
click at [102, 15] on button "Back to search" at bounding box center [105, 16] width 47 height 12
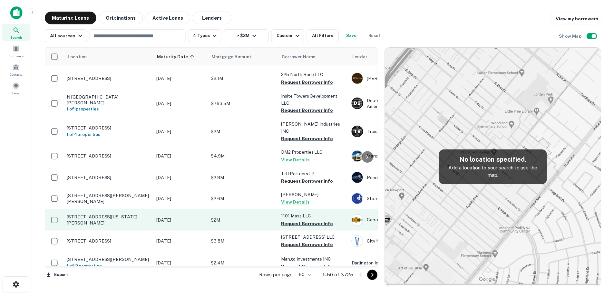
scroll to position [265, 0]
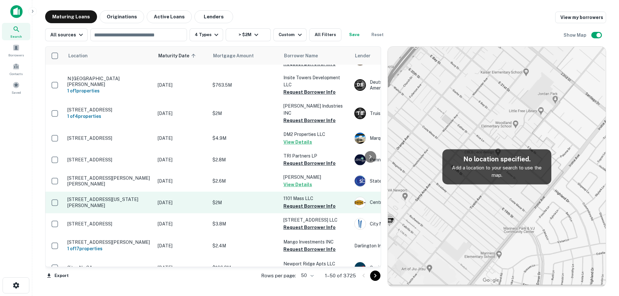
click at [127, 208] on p "[STREET_ADDRESS][US_STATE][PERSON_NAME]" at bounding box center [109, 203] width 84 height 12
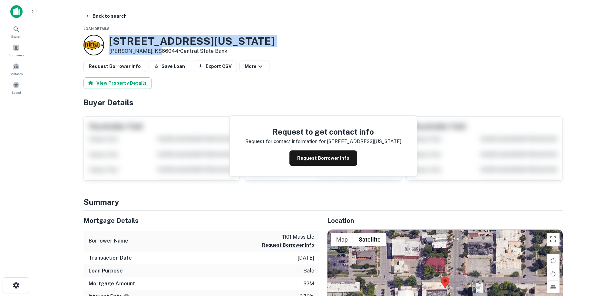
drag, startPoint x: 109, startPoint y: 41, endPoint x: 158, endPoint y: 51, distance: 50.1
click at [158, 51] on div "[STREET_ADDRESS][US_STATE][PERSON_NAME] • Central State Bank" at bounding box center [191, 45] width 165 height 20
drag, startPoint x: 132, startPoint y: 47, endPoint x: 139, endPoint y: 50, distance: 7.4
copy div "[STREET_ADDRESS][US_STATE][PERSON_NAME]"
click at [189, 40] on h3 "[STREET_ADDRESS][US_STATE]" at bounding box center [191, 41] width 165 height 12
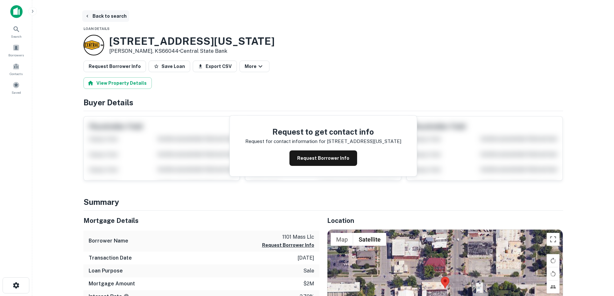
click at [112, 16] on button "Back to search" at bounding box center [105, 16] width 47 height 12
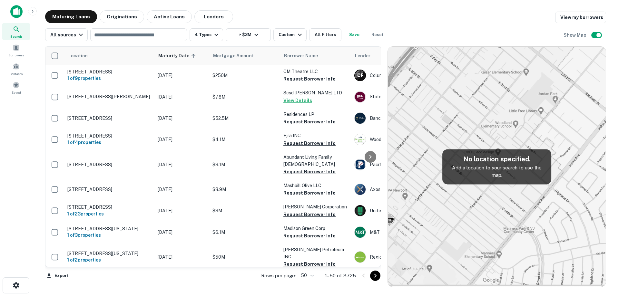
scroll to position [265, 0]
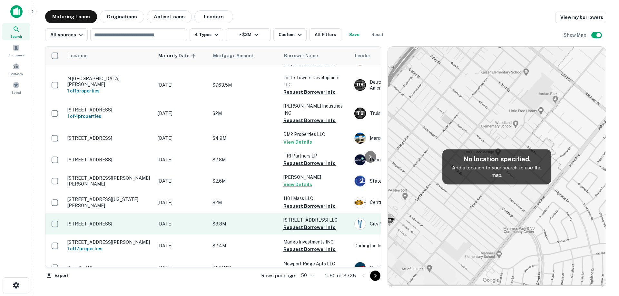
click at [123, 227] on p "[STREET_ADDRESS]" at bounding box center [109, 224] width 84 height 6
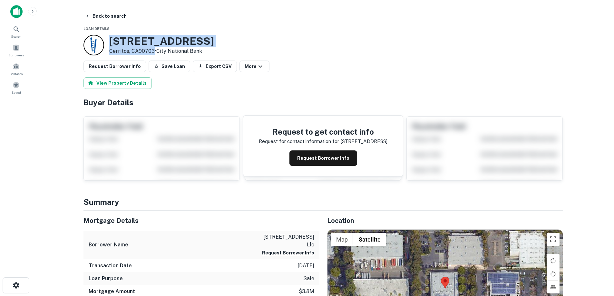
drag, startPoint x: 122, startPoint y: 40, endPoint x: 153, endPoint y: 53, distance: 33.5
click at [153, 53] on div "[STREET_ADDRESS] • City National Bank" at bounding box center [148, 45] width 131 height 21
click at [119, 18] on button "Back to search" at bounding box center [105, 16] width 47 height 12
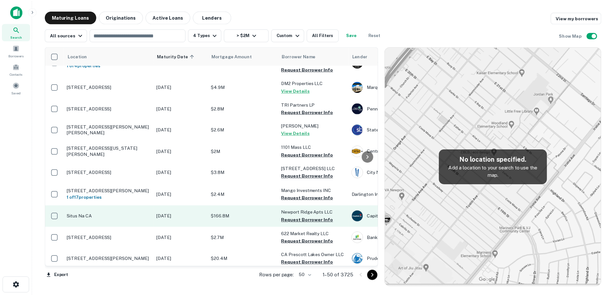
scroll to position [329, 0]
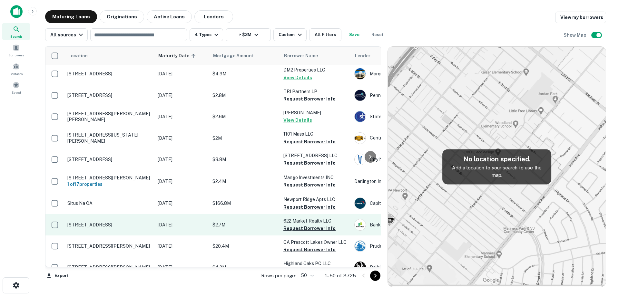
click at [135, 233] on td "[STREET_ADDRESS]" at bounding box center [109, 224] width 90 height 21
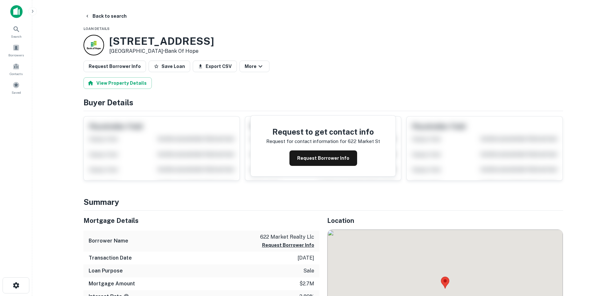
drag, startPoint x: 111, startPoint y: 40, endPoint x: 168, endPoint y: 49, distance: 57.8
click at [168, 49] on div "[STREET_ADDRESS] • Bank Of Hope" at bounding box center [161, 45] width 105 height 20
copy div "[STREET_ADDRESS]"
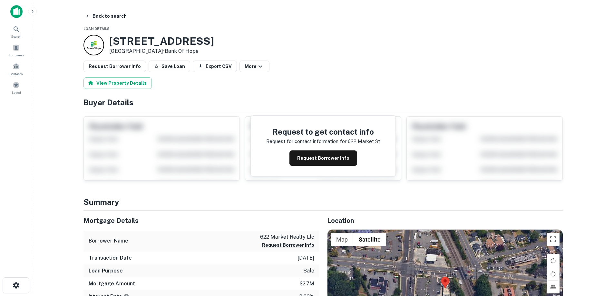
click at [166, 38] on h3 "[STREET_ADDRESS]" at bounding box center [161, 41] width 105 height 12
